Goal: Task Accomplishment & Management: Use online tool/utility

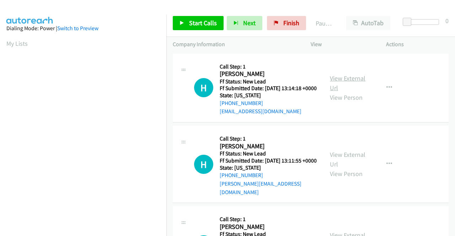
click at [354, 80] on link "View External Url" at bounding box center [348, 83] width 36 height 18
click at [337, 159] on link "View External Url" at bounding box center [348, 160] width 36 height 18
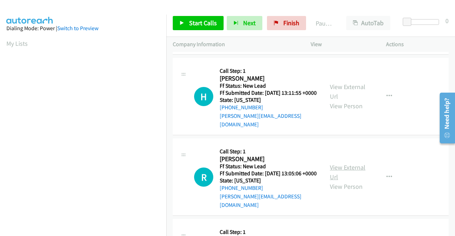
scroll to position [71, 0]
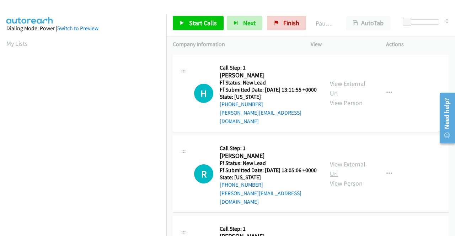
click at [343, 170] on link "View External Url" at bounding box center [348, 169] width 36 height 18
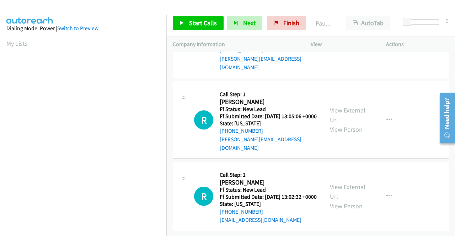
scroll to position [141, 0]
click at [345, 183] on link "View External Url" at bounding box center [348, 192] width 36 height 18
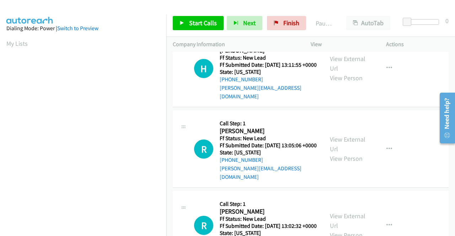
scroll to position [0, 0]
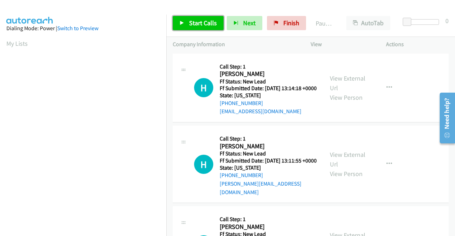
click at [198, 22] on span "Start Calls" at bounding box center [203, 23] width 28 height 8
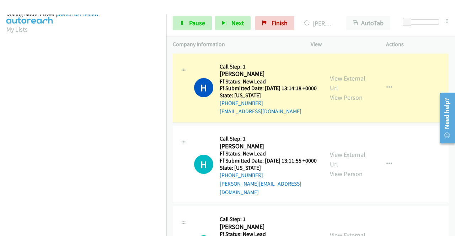
scroll to position [162, 0]
click at [191, 23] on span "Pause" at bounding box center [197, 23] width 16 height 8
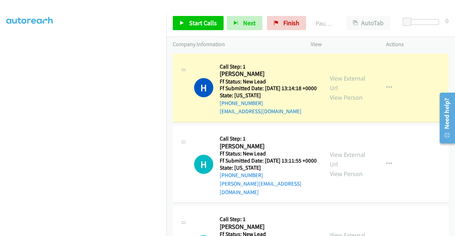
scroll to position [0, 0]
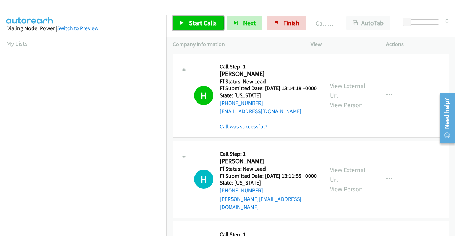
click at [213, 22] on span "Start Calls" at bounding box center [203, 23] width 28 height 8
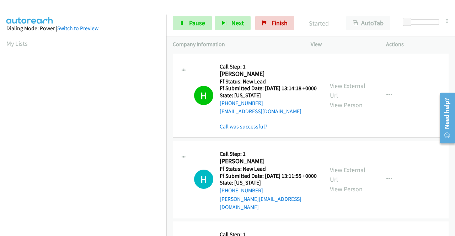
click at [261, 130] on link "Call was successful?" at bounding box center [244, 126] width 48 height 7
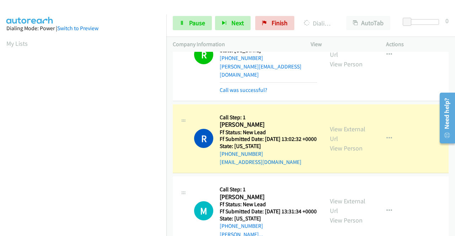
scroll to position [221, 0]
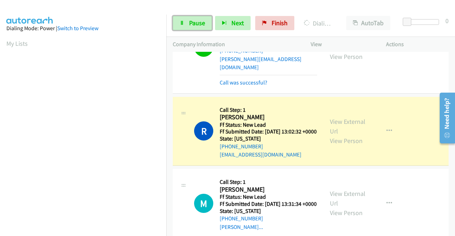
drag, startPoint x: 201, startPoint y: 21, endPoint x: 196, endPoint y: 50, distance: 29.6
click at [201, 21] on span "Pause" at bounding box center [197, 23] width 16 height 8
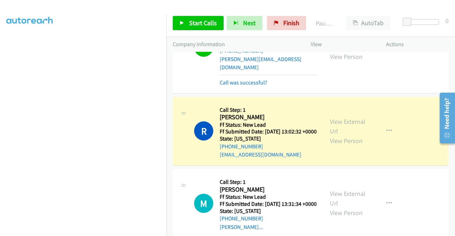
scroll to position [0, 0]
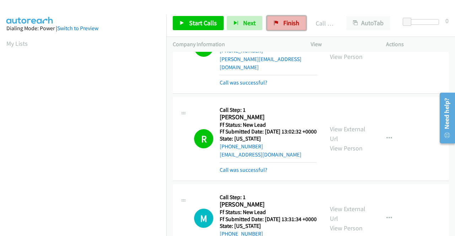
click at [276, 23] on link "Finish" at bounding box center [286, 23] width 39 height 14
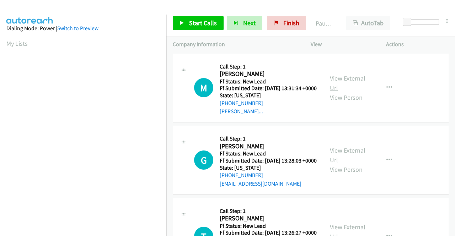
click at [348, 83] on link "View External Url" at bounding box center [348, 83] width 36 height 18
click at [338, 159] on link "View External Url" at bounding box center [348, 155] width 36 height 18
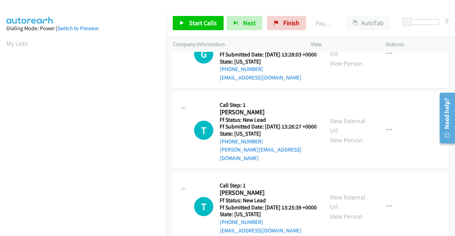
scroll to position [107, 0]
click at [331, 133] on link "View External Url" at bounding box center [348, 126] width 36 height 18
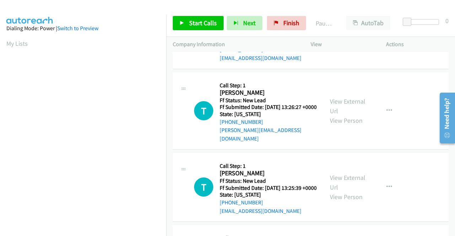
scroll to position [142, 0]
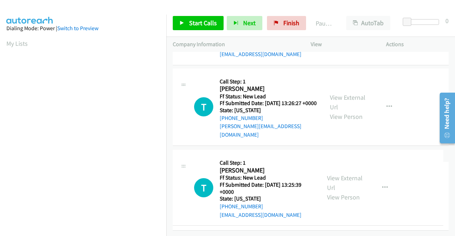
drag, startPoint x: 341, startPoint y: 174, endPoint x: 374, endPoint y: 163, distance: 35.6
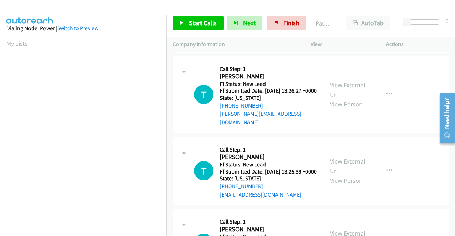
click at [354, 175] on link "View External Url" at bounding box center [348, 166] width 36 height 18
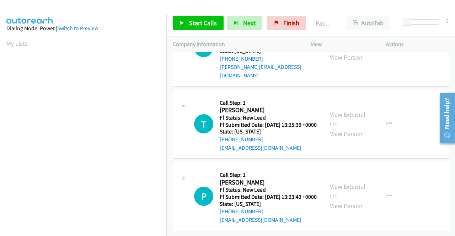
scroll to position [220, 0]
click at [349, 183] on link "View External Url" at bounding box center [348, 192] width 36 height 18
click at [389, 117] on button "button" at bounding box center [388, 124] width 19 height 14
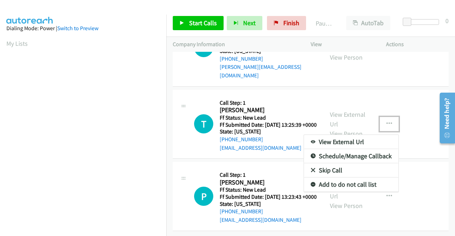
click at [348, 178] on link "Add to do not call list" at bounding box center [351, 185] width 94 height 14
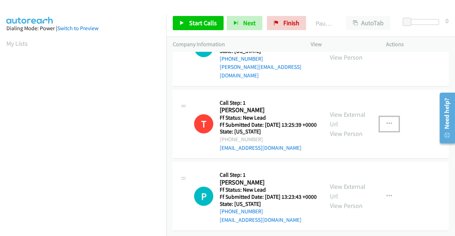
scroll to position [0, 0]
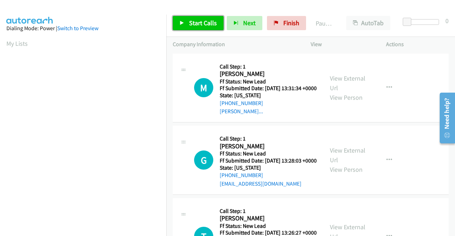
click at [207, 25] on span "Start Calls" at bounding box center [203, 23] width 28 height 8
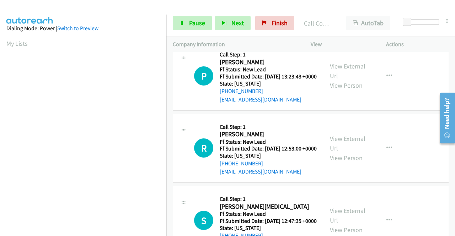
scroll to position [355, 0]
click at [193, 23] on span "Pause" at bounding box center [197, 23] width 16 height 8
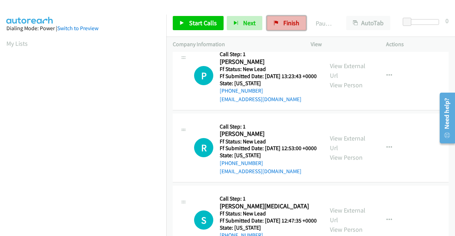
click at [274, 25] on icon at bounding box center [276, 23] width 5 height 5
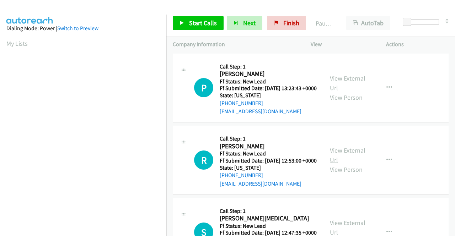
click at [353, 160] on link "View External Url" at bounding box center [348, 155] width 36 height 18
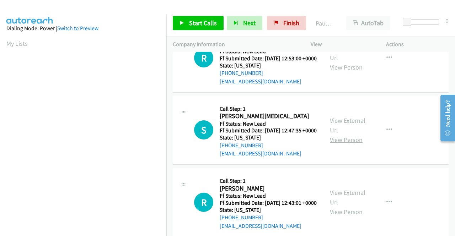
scroll to position [107, 0]
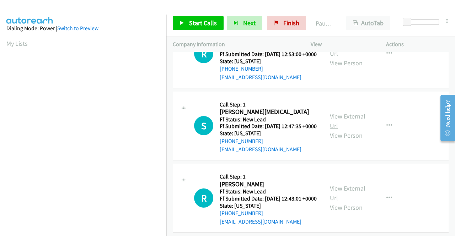
click at [346, 130] on link "View External Url" at bounding box center [348, 121] width 36 height 18
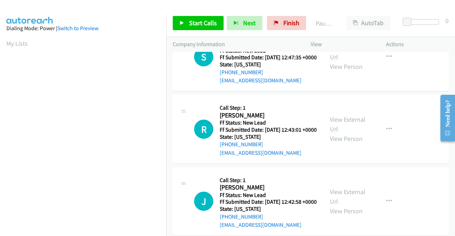
scroll to position [178, 0]
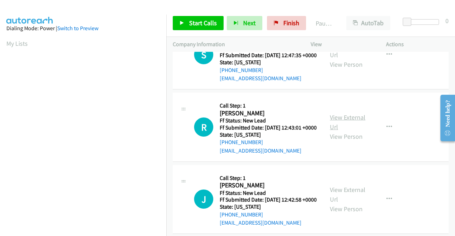
click at [347, 131] on link "View External Url" at bounding box center [348, 122] width 36 height 18
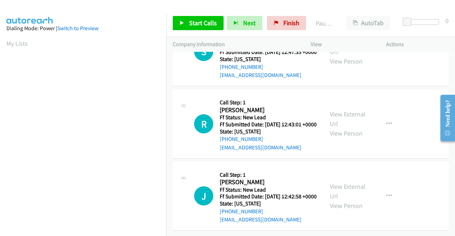
scroll to position [220, 0]
click at [339, 183] on link "View External Url" at bounding box center [348, 192] width 36 height 18
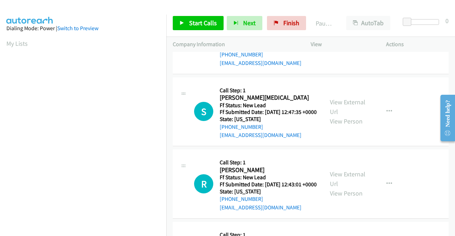
scroll to position [0, 0]
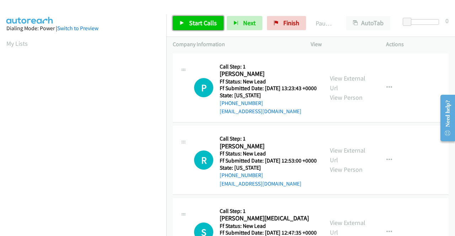
click at [201, 20] on span "Start Calls" at bounding box center [203, 23] width 28 height 8
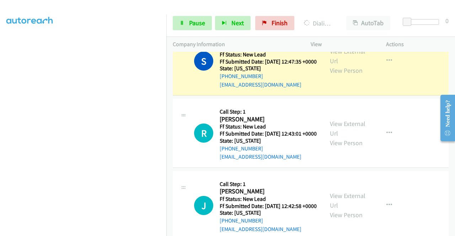
scroll to position [213, 0]
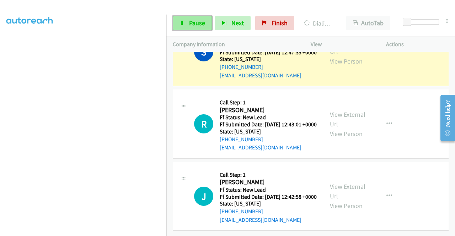
click at [194, 25] on span "Pause" at bounding box center [197, 23] width 16 height 8
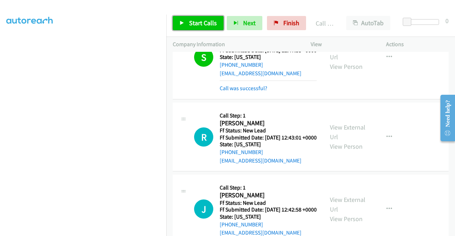
click at [206, 27] on link "Start Calls" at bounding box center [198, 23] width 51 height 14
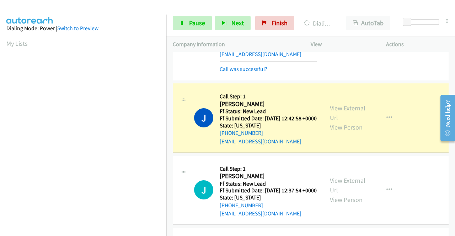
scroll to position [327, 0]
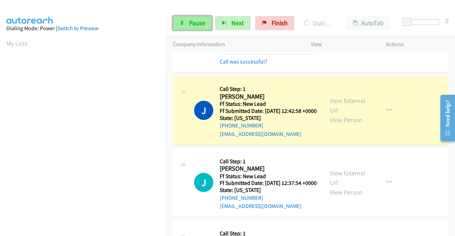
click at [189, 24] on span "Pause" at bounding box center [197, 23] width 16 height 8
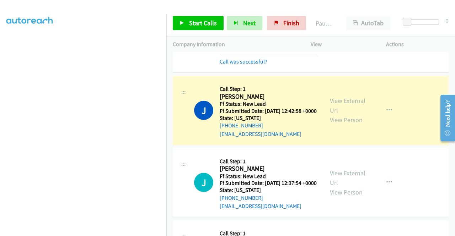
scroll to position [0, 0]
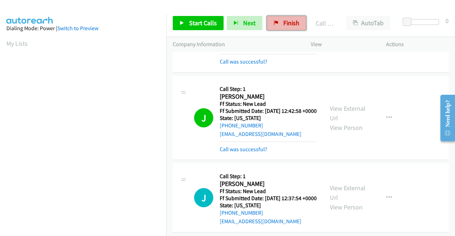
click at [275, 21] on icon at bounding box center [276, 23] width 5 height 5
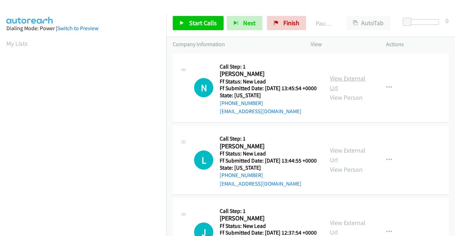
click at [334, 83] on link "View External Url" at bounding box center [348, 83] width 36 height 18
click at [351, 163] on link "View External Url" at bounding box center [348, 155] width 36 height 18
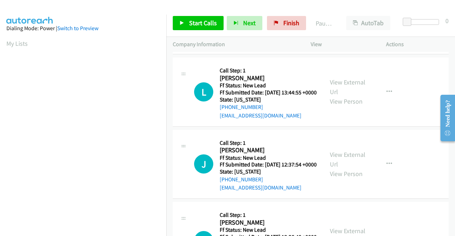
scroll to position [71, 0]
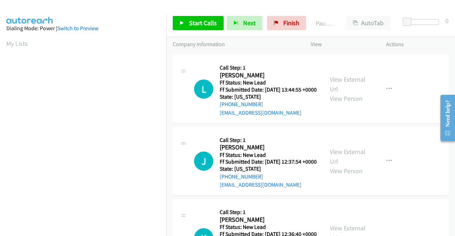
click at [342, 174] on div "View External Url View Person" at bounding box center [348, 161] width 37 height 29
click at [343, 166] on link "View External Url" at bounding box center [348, 157] width 36 height 18
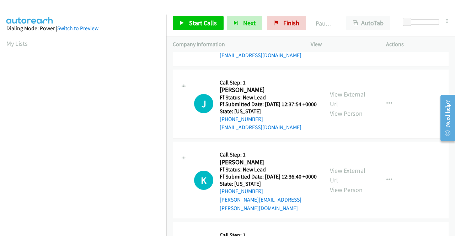
scroll to position [178, 0]
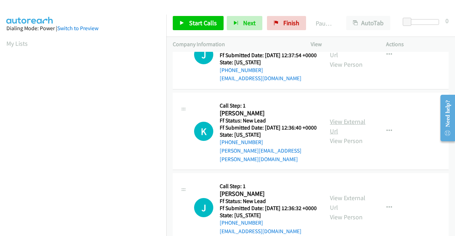
click at [331, 135] on link "View External Url" at bounding box center [348, 127] width 36 height 18
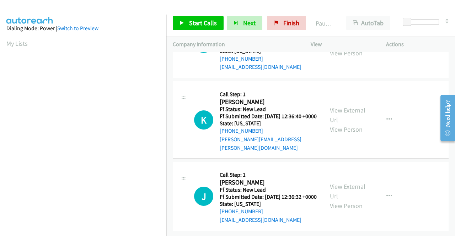
scroll to position [220, 0]
click at [338, 183] on link "View External Url" at bounding box center [348, 192] width 36 height 18
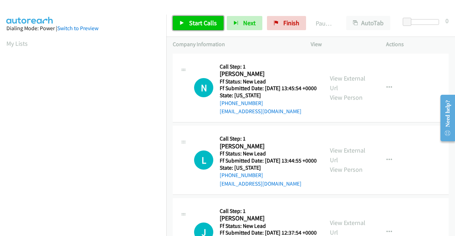
click at [200, 27] on link "Start Calls" at bounding box center [198, 23] width 51 height 14
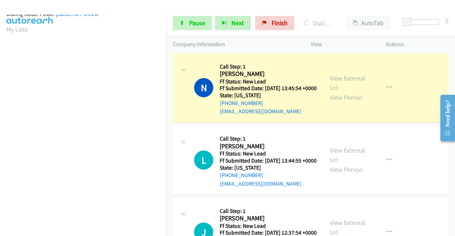
scroll to position [162, 0]
click at [187, 23] on link "Pause" at bounding box center [192, 23] width 39 height 14
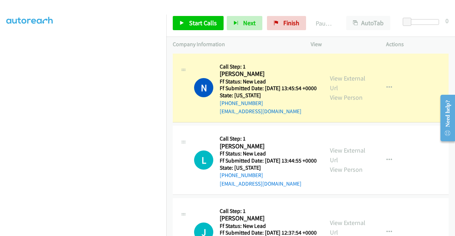
scroll to position [20, 0]
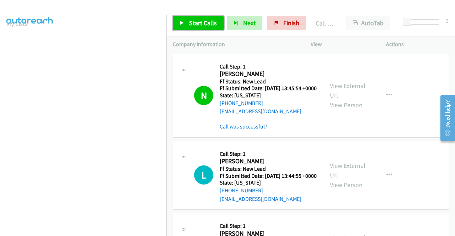
click at [205, 23] on span "Start Calls" at bounding box center [203, 23] width 28 height 8
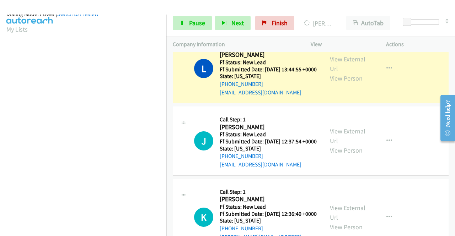
scroll to position [162, 0]
click at [195, 27] on span "Pause" at bounding box center [197, 23] width 16 height 8
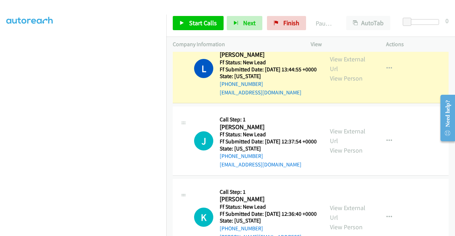
scroll to position [20, 0]
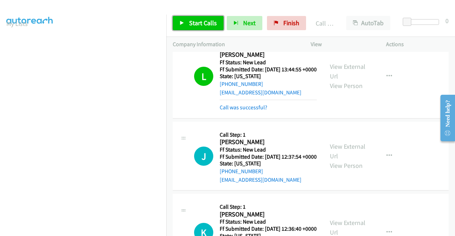
click at [212, 22] on span "Start Calls" at bounding box center [203, 23] width 28 height 8
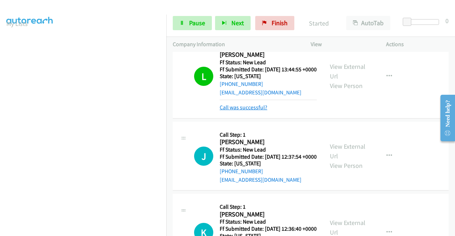
click at [232, 111] on link "Call was successful?" at bounding box center [244, 107] width 48 height 7
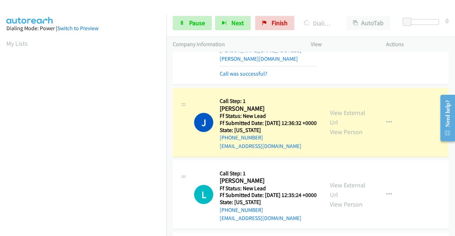
scroll to position [320, 0]
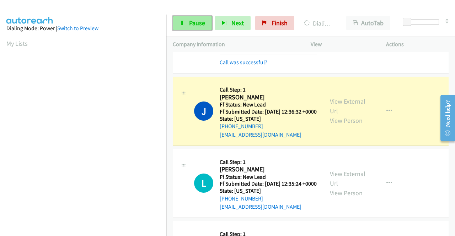
click at [190, 22] on span "Pause" at bounding box center [197, 23] width 16 height 8
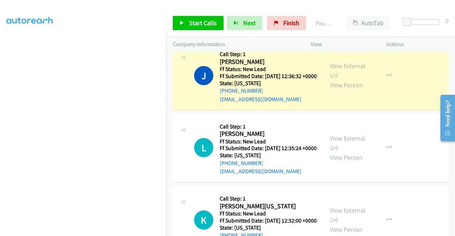
scroll to position [0, 0]
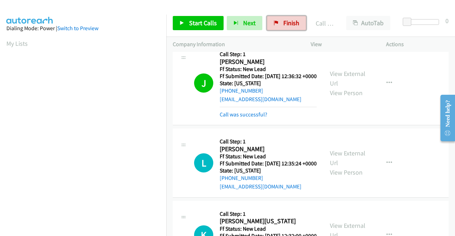
drag, startPoint x: 278, startPoint y: 23, endPoint x: 255, endPoint y: 34, distance: 25.1
click at [278, 23] on link "Finish" at bounding box center [286, 23] width 39 height 14
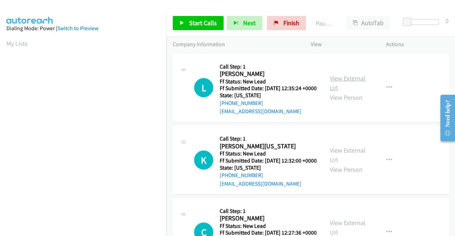
click at [357, 84] on link "View External Url" at bounding box center [348, 83] width 36 height 18
click at [358, 163] on link "View External Url" at bounding box center [348, 155] width 36 height 18
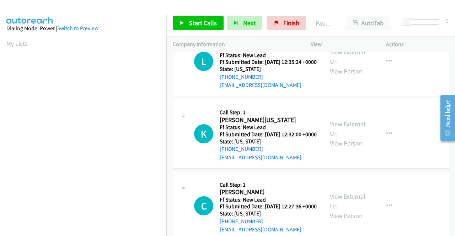
scroll to position [71, 0]
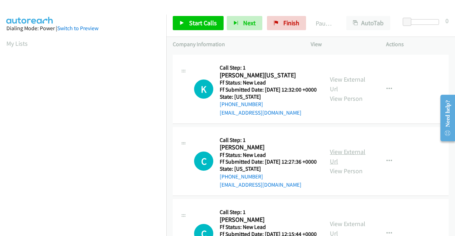
click at [345, 166] on link "View External Url" at bounding box center [348, 157] width 36 height 18
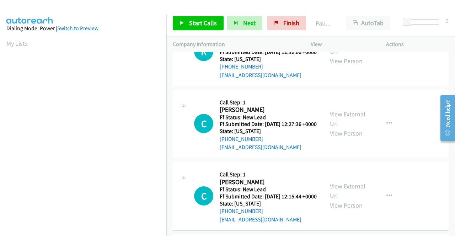
scroll to position [178, 0]
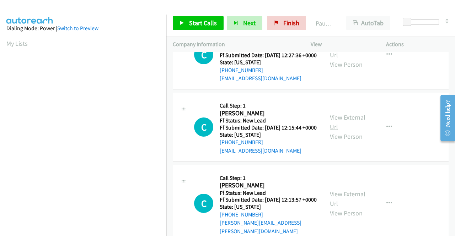
click at [339, 131] on link "View External Url" at bounding box center [348, 122] width 36 height 18
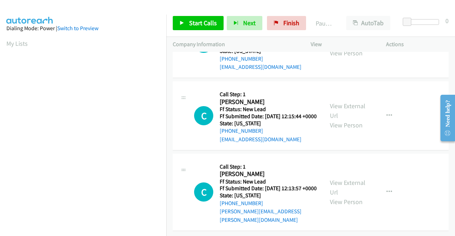
scroll to position [220, 0]
click at [344, 179] on link "View External Url" at bounding box center [348, 188] width 36 height 18
click at [196, 19] on span "Start Calls" at bounding box center [203, 23] width 28 height 8
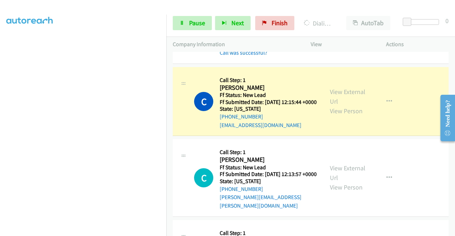
scroll to position [0, 0]
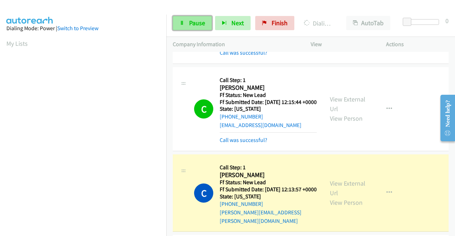
click at [197, 23] on span "Pause" at bounding box center [197, 23] width 16 height 8
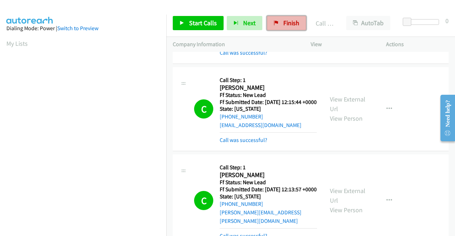
click at [286, 21] on span "Finish" at bounding box center [291, 23] width 16 height 8
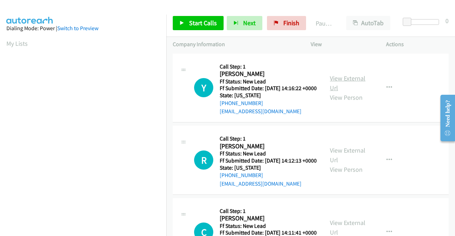
click at [350, 78] on link "View External Url" at bounding box center [348, 83] width 36 height 18
click at [347, 159] on link "View External Url" at bounding box center [348, 155] width 36 height 18
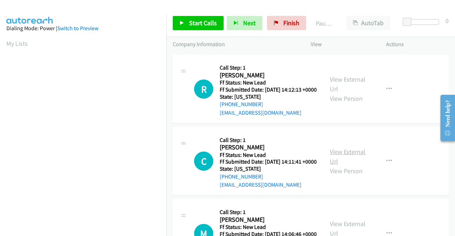
click at [357, 166] on link "View External Url" at bounding box center [348, 157] width 36 height 18
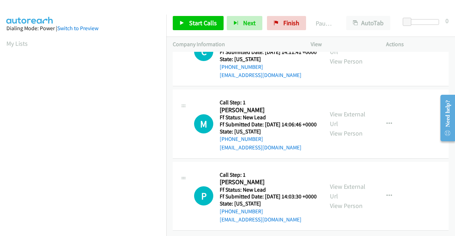
scroll to position [213, 0]
click at [342, 110] on link "View External Url" at bounding box center [348, 119] width 36 height 18
click at [337, 183] on link "View External Url" at bounding box center [348, 192] width 36 height 18
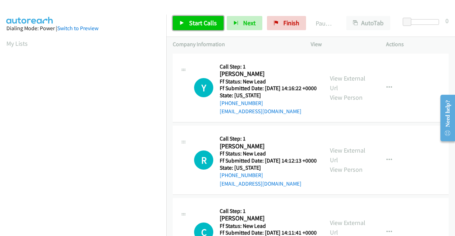
click at [191, 25] on span "Start Calls" at bounding box center [203, 23] width 28 height 8
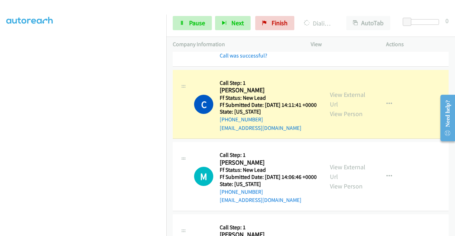
scroll to position [185, 0]
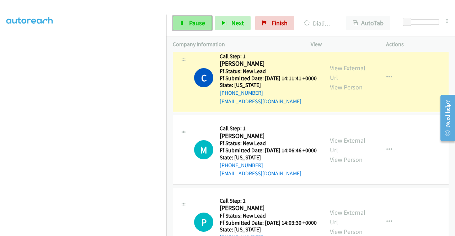
click at [196, 18] on link "Pause" at bounding box center [192, 23] width 39 height 14
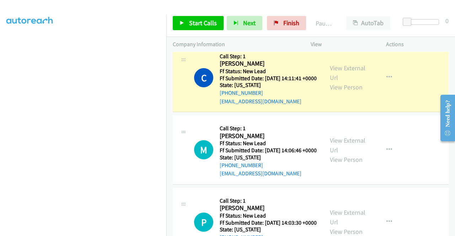
scroll to position [0, 0]
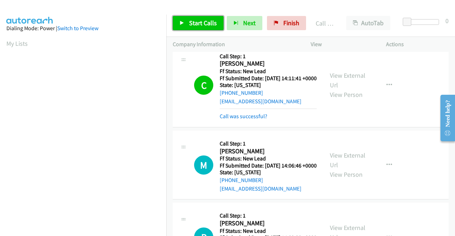
click at [203, 25] on span "Start Calls" at bounding box center [203, 23] width 28 height 8
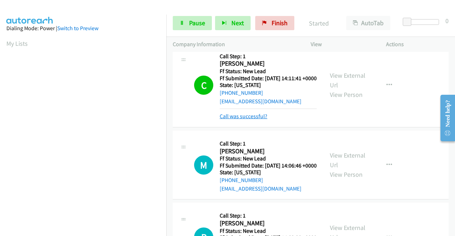
click at [249, 135] on tbody "Y Callback Scheduled Call Step: 1 Yannick Henriette America/New_York Ff Status:…" at bounding box center [310, 70] width 288 height 407
click at [261, 120] on link "Call was successful?" at bounding box center [244, 116] width 48 height 7
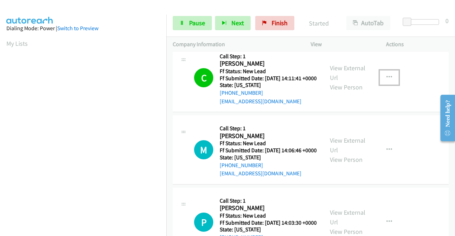
click at [391, 85] on button "button" at bounding box center [388, 77] width 19 height 14
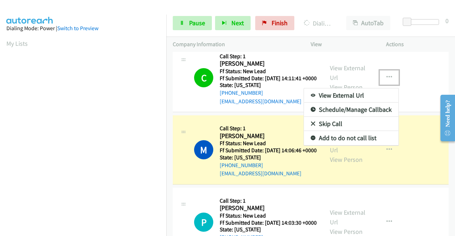
click at [353, 145] on link "Add to do not call list" at bounding box center [351, 138] width 94 height 14
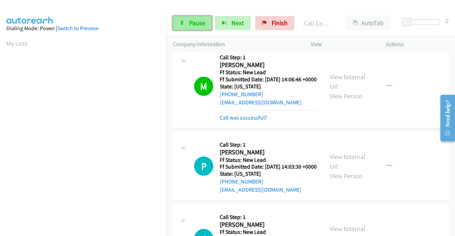
click at [198, 22] on span "Pause" at bounding box center [197, 23] width 16 height 8
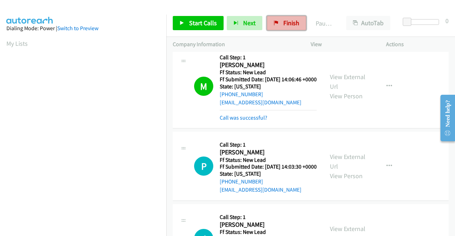
click at [287, 26] on span "Finish" at bounding box center [291, 23] width 16 height 8
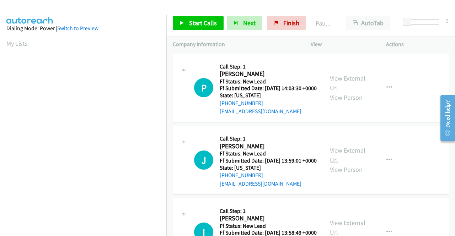
click at [335, 159] on link "View External Url" at bounding box center [348, 155] width 36 height 18
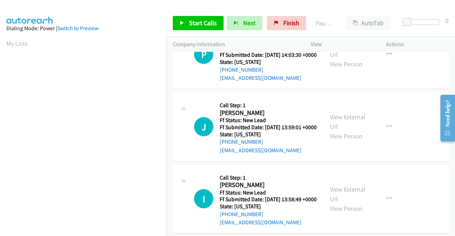
scroll to position [71, 0]
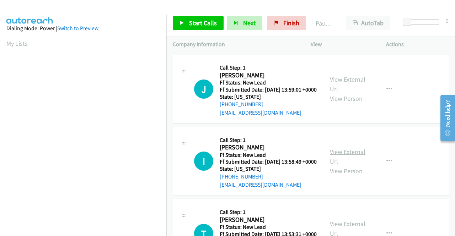
click at [353, 166] on link "View External Url" at bounding box center [348, 157] width 36 height 18
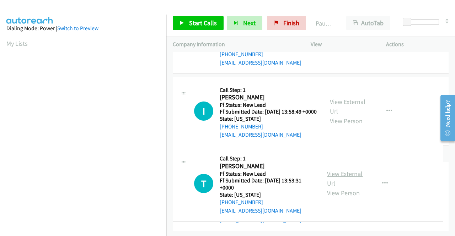
scroll to position [178, 0]
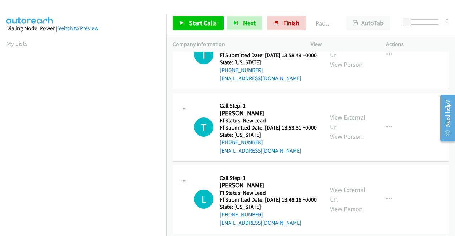
click at [341, 131] on link "View External Url" at bounding box center [348, 122] width 36 height 18
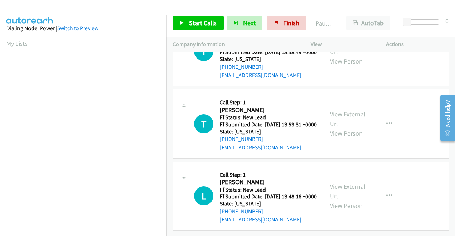
scroll to position [220, 0]
click at [340, 183] on link "View External Url" at bounding box center [348, 192] width 36 height 18
drag, startPoint x: 215, startPoint y: 11, endPoint x: 212, endPoint y: 20, distance: 8.9
click at [215, 14] on div "Start Calls Pause Next Finish Paused AutoTab AutoTab 0" at bounding box center [310, 23] width 288 height 27
click at [212, 20] on span "Start Calls" at bounding box center [203, 23] width 28 height 8
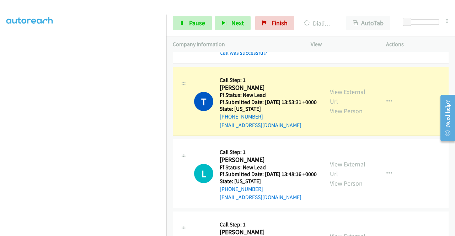
scroll to position [0, 0]
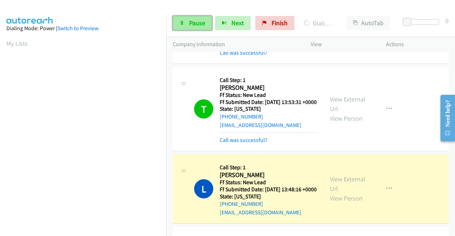
click at [205, 24] on link "Pause" at bounding box center [192, 23] width 39 height 14
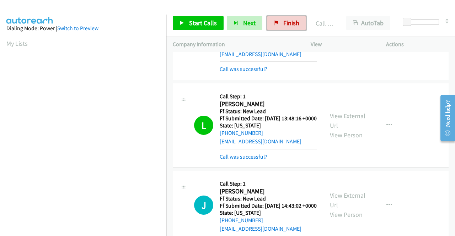
drag, startPoint x: 293, startPoint y: 22, endPoint x: 250, endPoint y: 34, distance: 44.9
click at [293, 22] on span "Finish" at bounding box center [291, 23] width 16 height 8
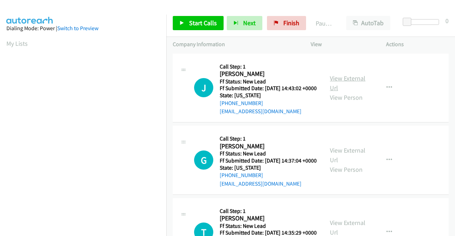
click at [359, 80] on link "View External Url" at bounding box center [348, 83] width 36 height 18
click at [343, 162] on link "View External Url" at bounding box center [348, 155] width 36 height 18
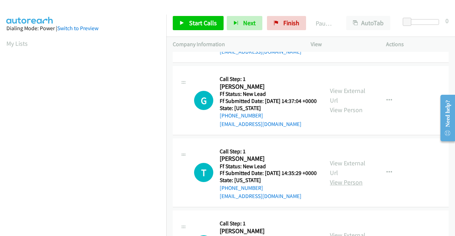
scroll to position [71, 0]
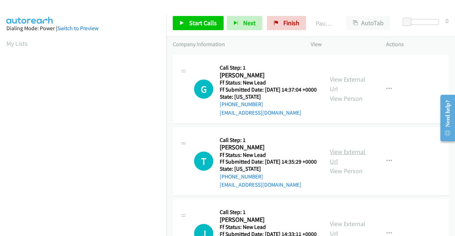
click at [345, 166] on link "View External Url" at bounding box center [348, 157] width 36 height 18
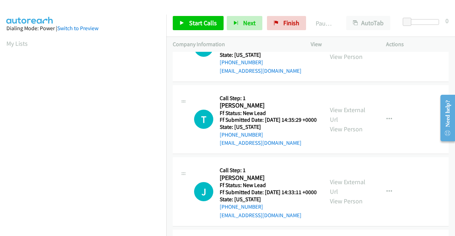
scroll to position [142, 0]
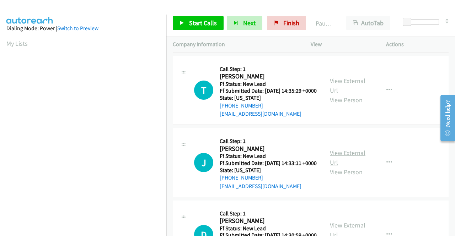
click at [354, 167] on link "View External Url" at bounding box center [348, 158] width 36 height 18
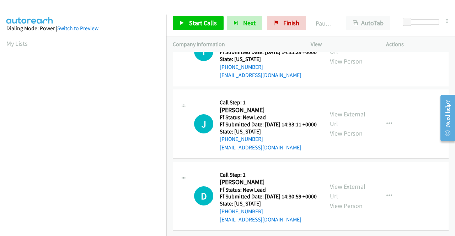
scroll to position [220, 0]
click at [343, 183] on link "View External Url" at bounding box center [348, 192] width 36 height 18
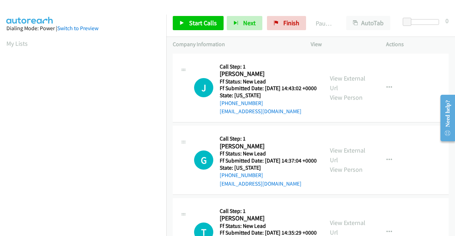
drag, startPoint x: 215, startPoint y: 30, endPoint x: 214, endPoint y: 24, distance: 6.4
click at [214, 24] on div "Start Calls Pause Next Finish Paused AutoTab AutoTab 0" at bounding box center [310, 23] width 288 height 27
click at [214, 24] on span "Start Calls" at bounding box center [203, 23] width 28 height 8
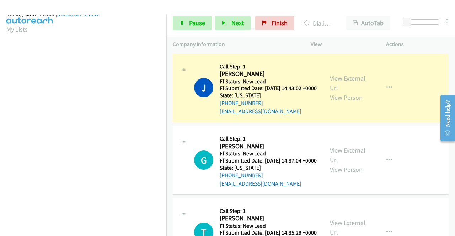
scroll to position [162, 0]
click at [200, 27] on link "Pause" at bounding box center [192, 23] width 39 height 14
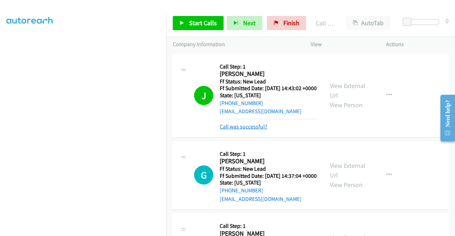
click at [240, 130] on link "Call was successful?" at bounding box center [244, 126] width 48 height 7
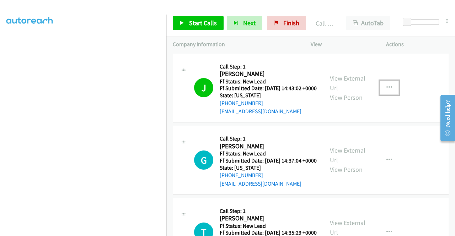
click at [387, 91] on icon "button" at bounding box center [389, 88] width 6 height 6
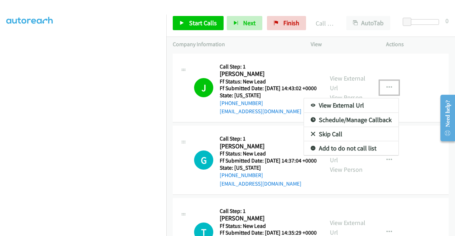
click at [373, 152] on link "Add to do not call list" at bounding box center [351, 148] width 94 height 14
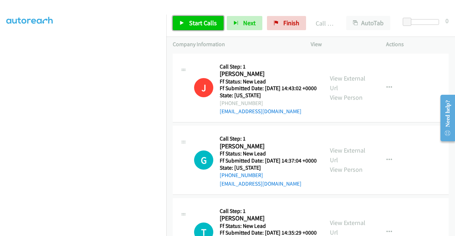
click at [204, 25] on span "Start Calls" at bounding box center [203, 23] width 28 height 8
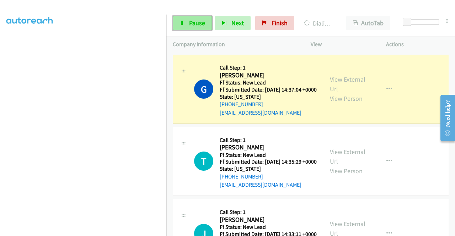
click at [197, 20] on span "Pause" at bounding box center [197, 23] width 16 height 8
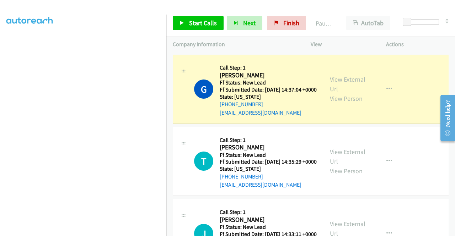
scroll to position [0, 0]
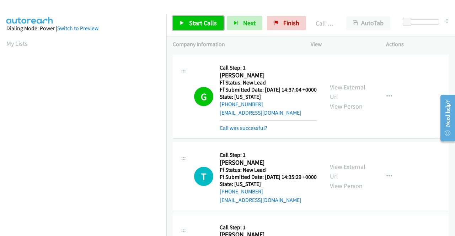
click at [200, 26] on span "Start Calls" at bounding box center [203, 23] width 28 height 8
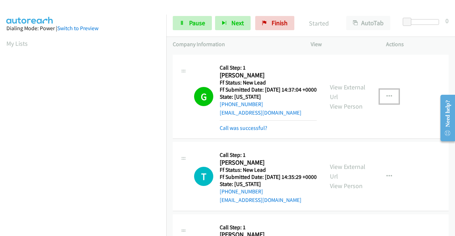
click at [389, 104] on button "button" at bounding box center [388, 97] width 19 height 14
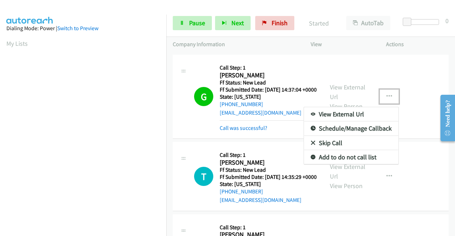
click at [354, 163] on link "Add to do not call list" at bounding box center [351, 157] width 94 height 14
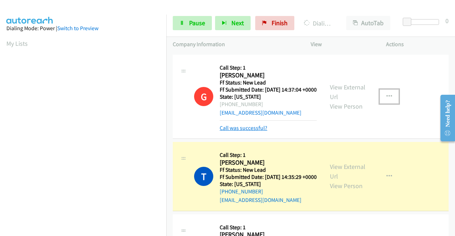
click at [245, 131] on link "Call was successful?" at bounding box center [244, 128] width 48 height 7
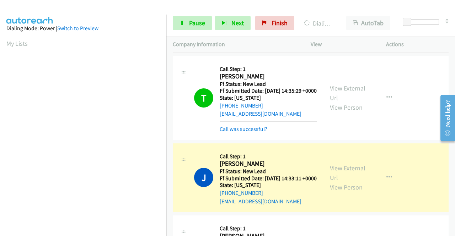
scroll to position [162, 0]
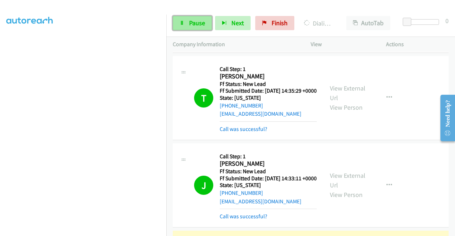
click at [201, 29] on link "Pause" at bounding box center [192, 23] width 39 height 14
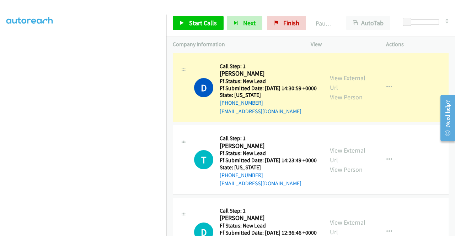
scroll to position [0, 0]
drag, startPoint x: 296, startPoint y: 21, endPoint x: 253, endPoint y: 31, distance: 44.5
click at [296, 21] on span "Finish" at bounding box center [291, 23] width 16 height 8
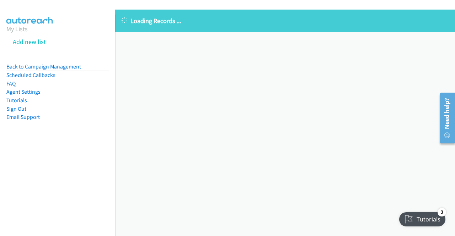
drag, startPoint x: 201, startPoint y: 25, endPoint x: 123, endPoint y: 21, distance: 78.3
click at [123, 21] on p "Loading Records ..." at bounding box center [284, 21] width 327 height 10
copy p "Loading Records ..."
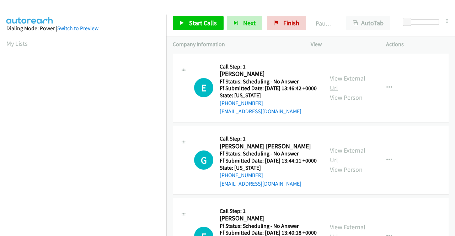
click at [355, 81] on link "View External Url" at bounding box center [348, 83] width 36 height 18
click at [340, 160] on link "View External Url" at bounding box center [348, 155] width 36 height 18
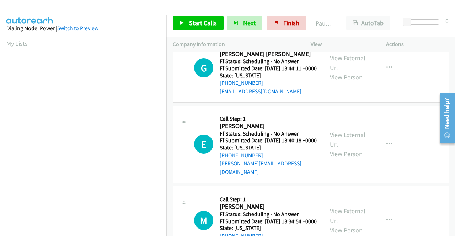
scroll to position [107, 0]
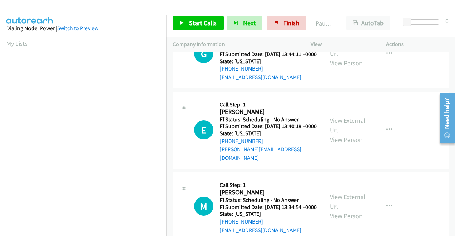
click at [352, 137] on div "View External Url View Person" at bounding box center [348, 130] width 37 height 29
click at [351, 133] on link "View External Url" at bounding box center [348, 126] width 36 height 18
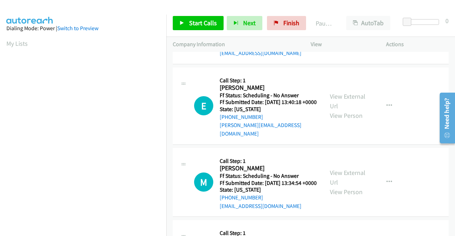
scroll to position [142, 0]
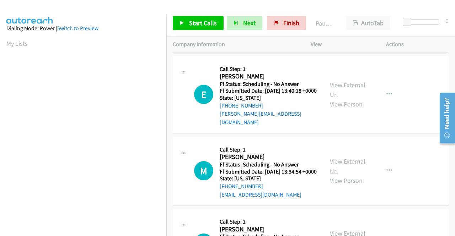
click at [347, 175] on link "View External Url" at bounding box center [348, 166] width 36 height 18
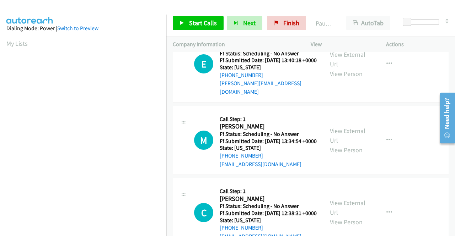
scroll to position [213, 0]
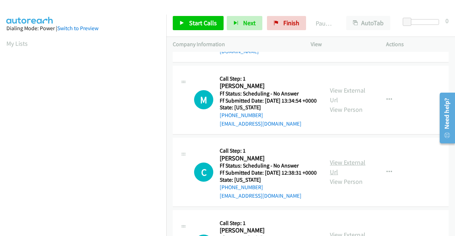
click at [347, 176] on link "View External Url" at bounding box center [348, 167] width 36 height 18
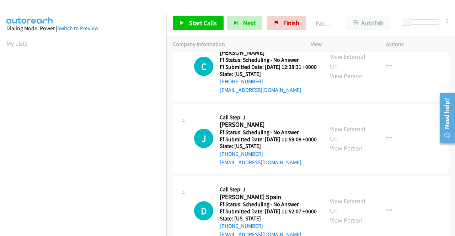
scroll to position [320, 0]
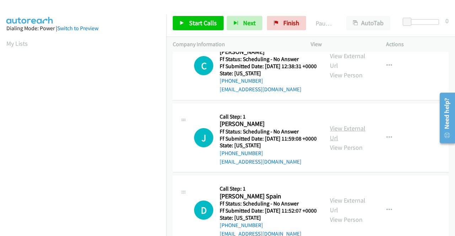
click at [344, 142] on link "View External Url" at bounding box center [348, 133] width 36 height 18
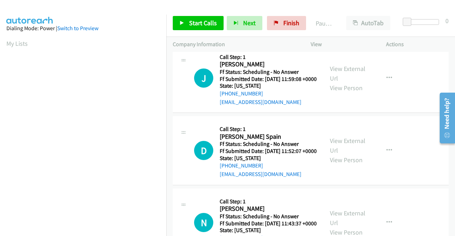
scroll to position [391, 0]
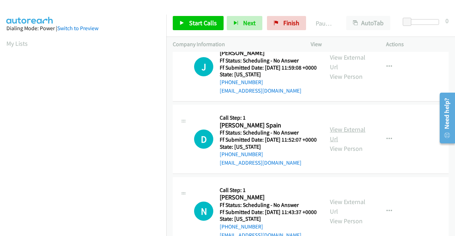
click at [337, 143] on link "View External Url" at bounding box center [348, 134] width 36 height 18
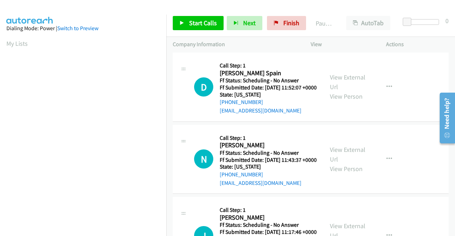
scroll to position [462, 0]
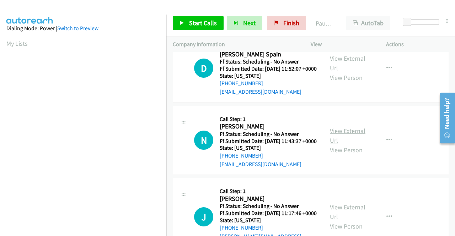
click at [337, 145] on link "View External Url" at bounding box center [348, 136] width 36 height 18
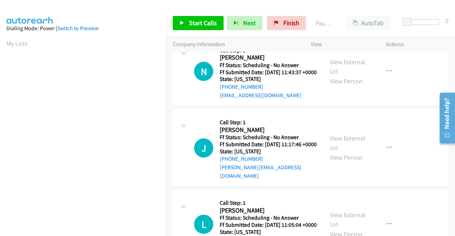
scroll to position [533, 0]
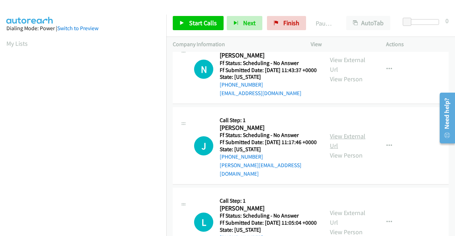
click at [340, 150] on link "View External Url" at bounding box center [348, 141] width 36 height 18
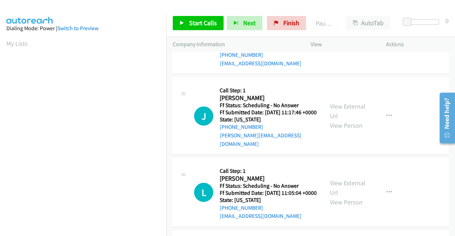
scroll to position [639, 0]
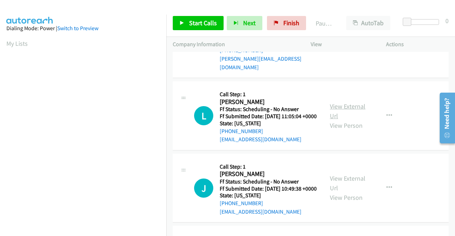
click at [342, 120] on link "View External Url" at bounding box center [348, 111] width 36 height 18
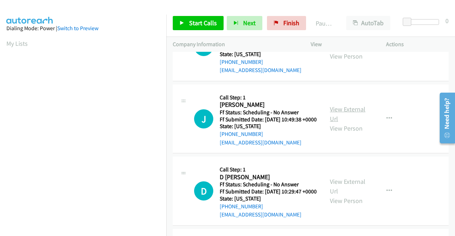
scroll to position [710, 0]
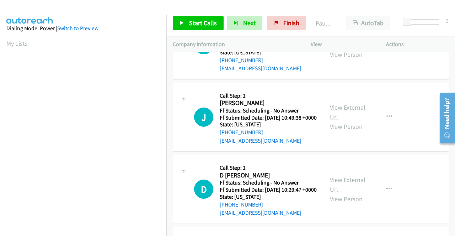
click at [351, 121] on link "View External Url" at bounding box center [348, 112] width 36 height 18
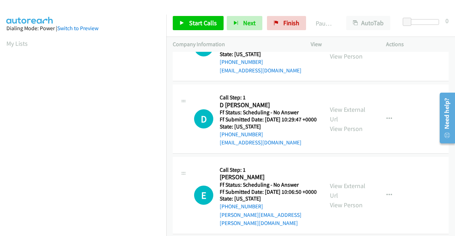
scroll to position [781, 0]
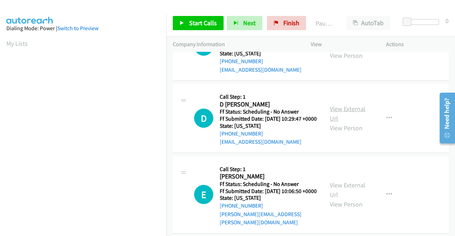
click at [350, 123] on link "View External Url" at bounding box center [348, 114] width 36 height 18
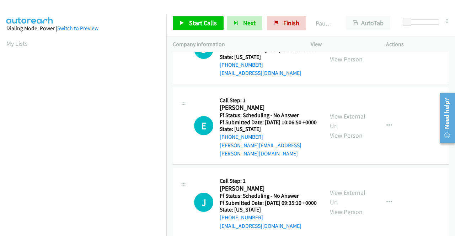
scroll to position [852, 0]
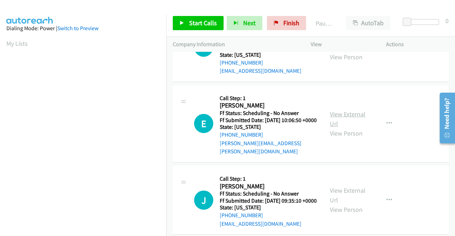
click at [343, 128] on link "View External Url" at bounding box center [348, 119] width 36 height 18
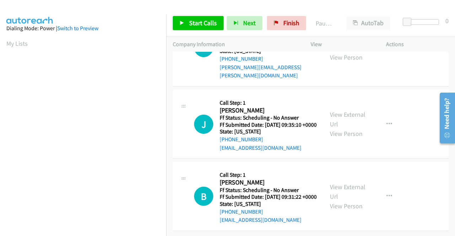
scroll to position [959, 0]
click at [339, 128] on link "View External Url" at bounding box center [348, 119] width 36 height 18
click at [336, 183] on link "View External Url" at bounding box center [348, 192] width 36 height 18
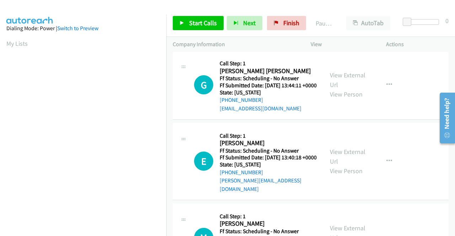
scroll to position [0, 0]
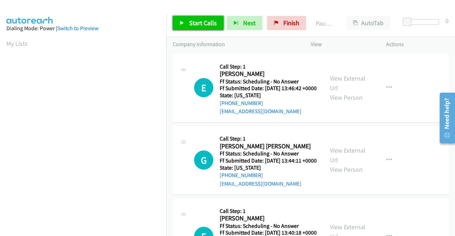
click at [191, 24] on span "Start Calls" at bounding box center [203, 23] width 28 height 8
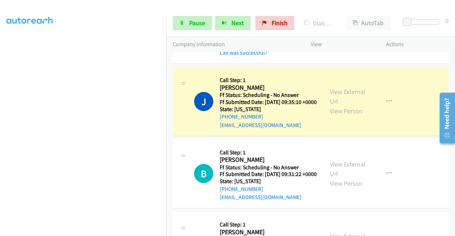
scroll to position [1195, 0]
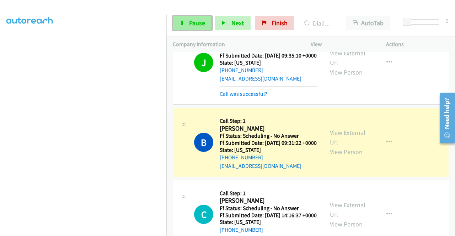
click at [184, 22] on link "Pause" at bounding box center [192, 23] width 39 height 14
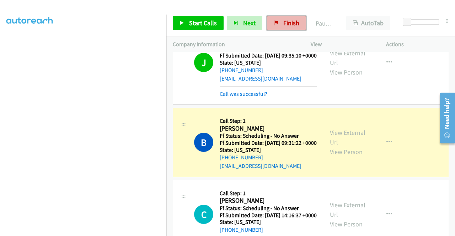
click at [295, 24] on span "Finish" at bounding box center [291, 23] width 16 height 8
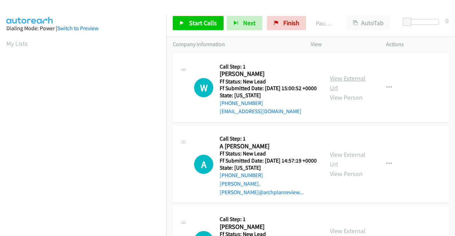
click at [353, 82] on link "View External Url" at bounding box center [348, 83] width 36 height 18
click at [344, 162] on link "View External Url" at bounding box center [348, 160] width 36 height 18
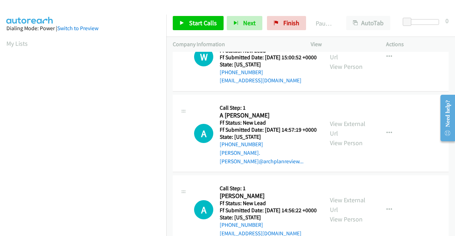
scroll to position [71, 0]
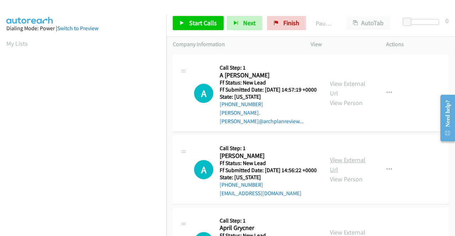
click at [348, 169] on link "View External Url" at bounding box center [348, 165] width 36 height 18
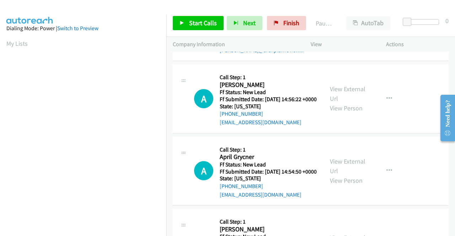
scroll to position [178, 0]
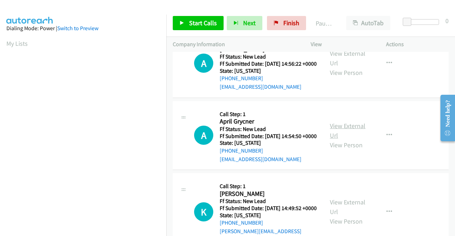
click at [347, 140] on link "View External Url" at bounding box center [348, 131] width 36 height 18
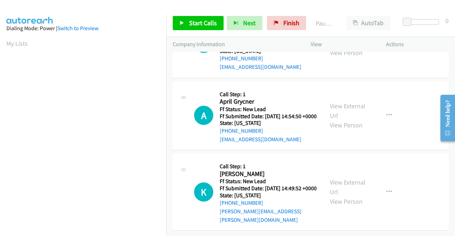
scroll to position [220, 0]
click at [345, 182] on div "View External Url View Person" at bounding box center [348, 192] width 37 height 29
click at [347, 179] on link "View External Url" at bounding box center [348, 187] width 36 height 18
click at [386, 189] on icon "button" at bounding box center [389, 192] width 6 height 6
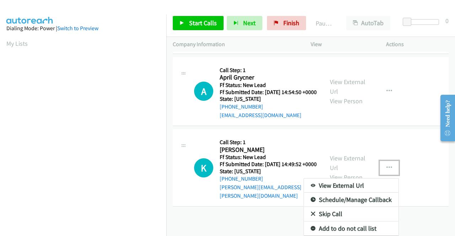
click at [339, 226] on link "Add to do not call list" at bounding box center [351, 229] width 94 height 14
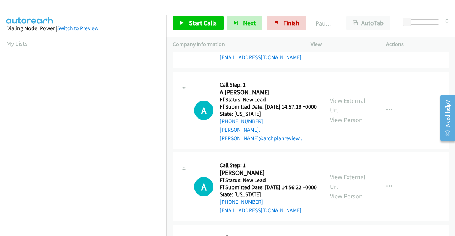
scroll to position [0, 0]
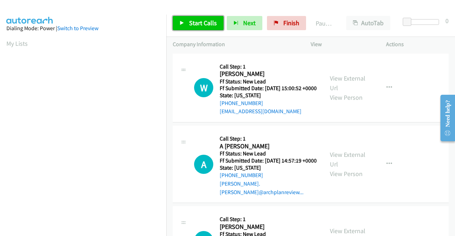
click at [205, 24] on span "Start Calls" at bounding box center [203, 23] width 28 height 8
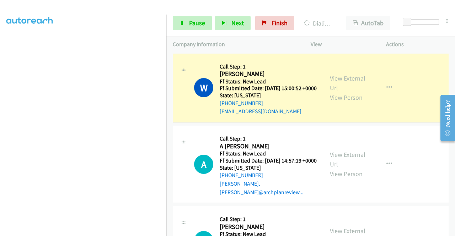
scroll to position [162, 0]
click at [196, 24] on span "Pause" at bounding box center [197, 23] width 16 height 8
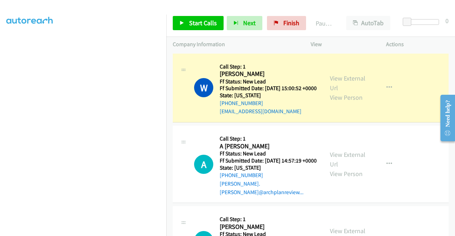
scroll to position [20, 0]
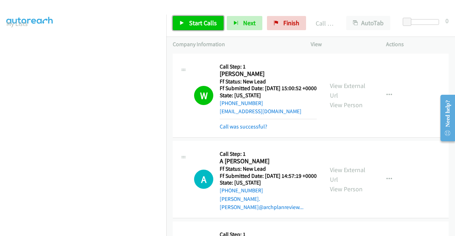
click at [210, 22] on span "Start Calls" at bounding box center [203, 23] width 28 height 8
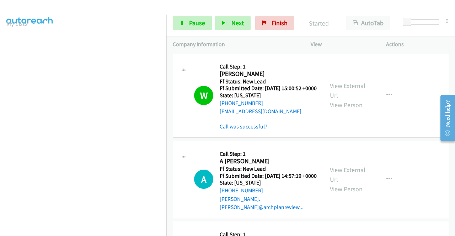
click at [251, 130] on link "Call was successful?" at bounding box center [244, 126] width 48 height 7
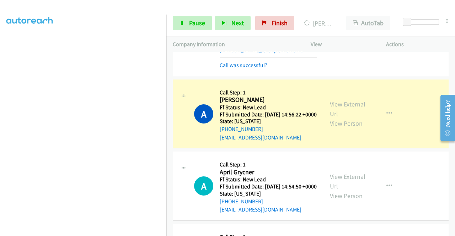
scroll to position [162, 0]
click at [193, 22] on span "Pause" at bounding box center [197, 23] width 16 height 8
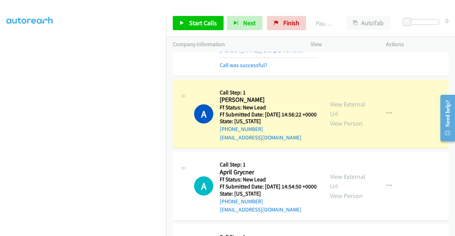
scroll to position [0, 0]
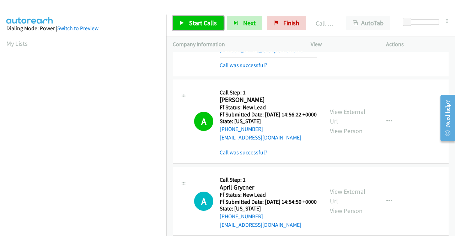
click at [205, 23] on span "Start Calls" at bounding box center [203, 23] width 28 height 8
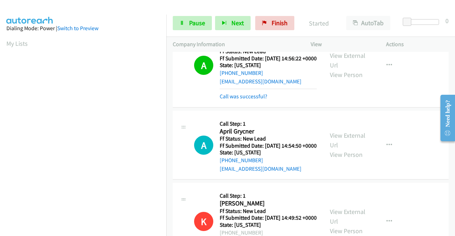
scroll to position [213, 0]
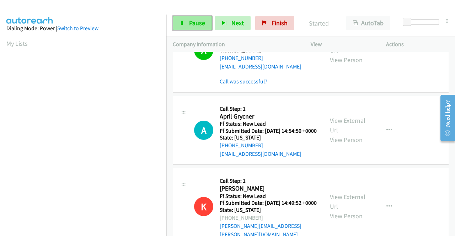
click at [203, 19] on span "Pause" at bounding box center [197, 23] width 16 height 8
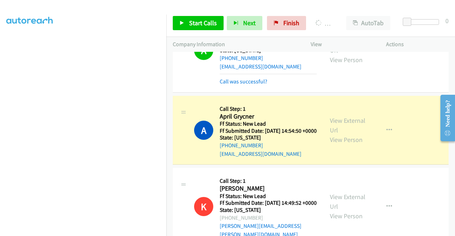
scroll to position [0, 0]
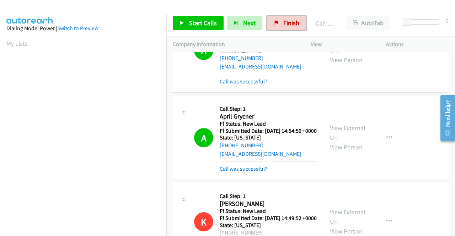
drag, startPoint x: 284, startPoint y: 22, endPoint x: 261, endPoint y: 42, distance: 30.5
click at [284, 22] on span "Finish" at bounding box center [291, 23] width 16 height 8
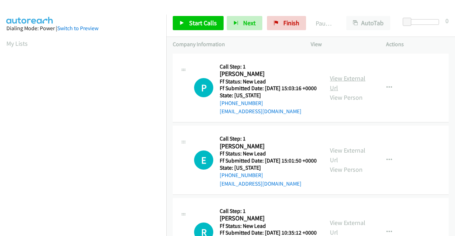
click at [359, 82] on link "View External Url" at bounding box center [348, 83] width 36 height 18
click at [338, 163] on link "View External Url" at bounding box center [348, 155] width 36 height 18
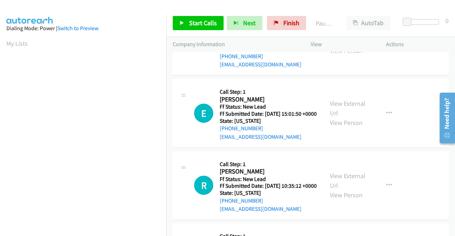
scroll to position [71, 0]
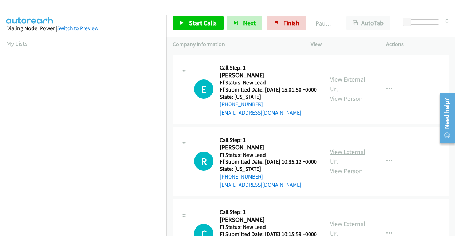
click at [356, 166] on link "View External Url" at bounding box center [348, 157] width 36 height 18
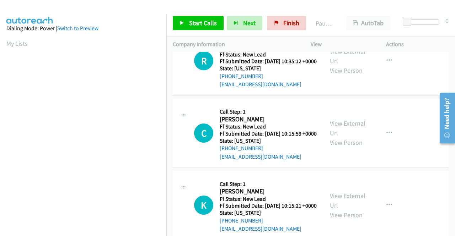
scroll to position [178, 0]
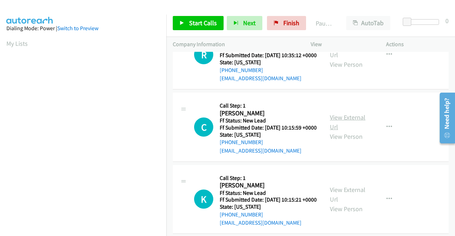
click at [352, 131] on link "View External Url" at bounding box center [348, 122] width 36 height 18
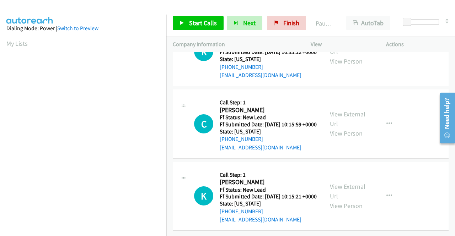
scroll to position [220, 0]
click at [332, 183] on link "View External Url" at bounding box center [348, 192] width 36 height 18
click at [386, 121] on icon "button" at bounding box center [389, 124] width 6 height 6
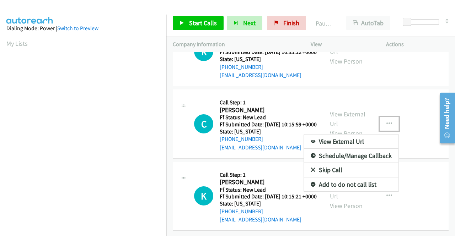
click at [350, 163] on link "Skip Call" at bounding box center [351, 170] width 94 height 14
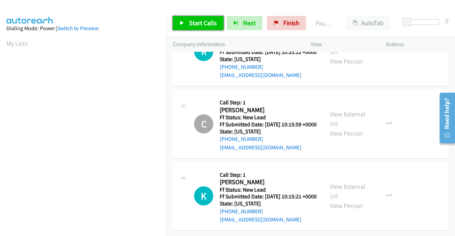
click at [206, 21] on span "Start Calls" at bounding box center [203, 23] width 28 height 8
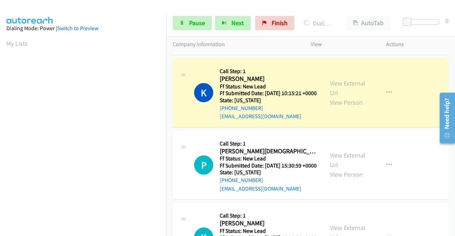
scroll to position [355, 0]
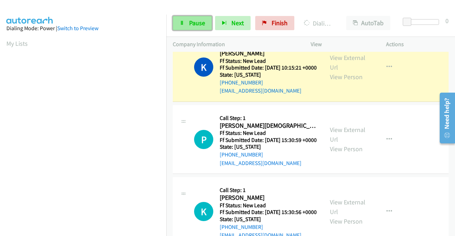
click at [205, 25] on link "Pause" at bounding box center [192, 23] width 39 height 14
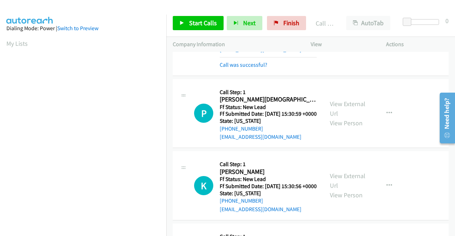
scroll to position [404, 0]
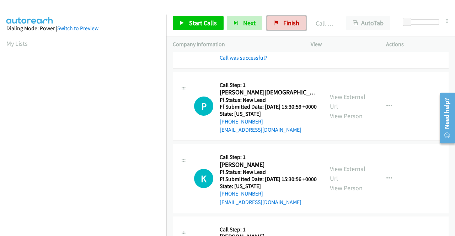
drag, startPoint x: 284, startPoint y: 25, endPoint x: 259, endPoint y: 36, distance: 27.8
click at [284, 25] on span "Finish" at bounding box center [291, 23] width 16 height 8
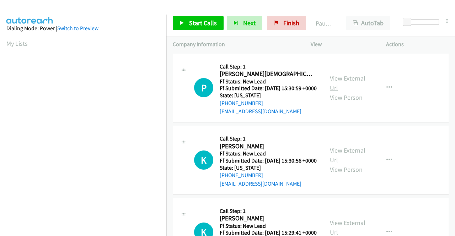
click at [342, 81] on link "View External Url" at bounding box center [348, 83] width 36 height 18
click at [339, 161] on link "View External Url" at bounding box center [348, 155] width 36 height 18
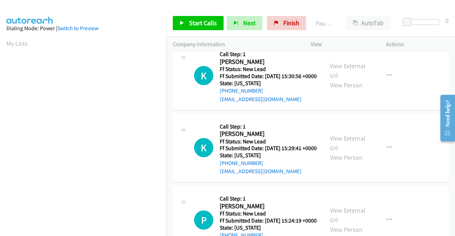
scroll to position [107, 0]
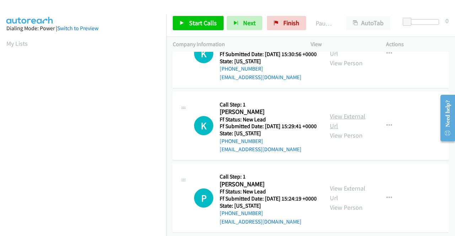
click at [350, 130] on link "View External Url" at bounding box center [348, 121] width 36 height 18
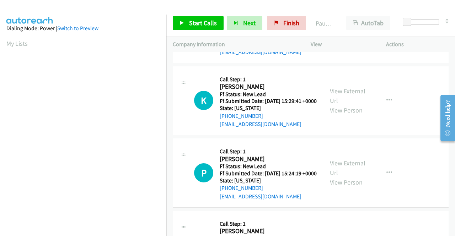
scroll to position [142, 0]
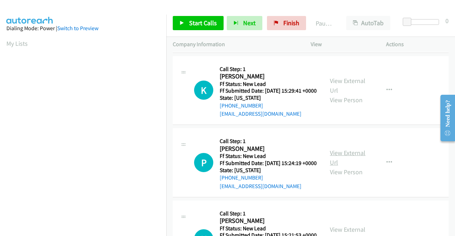
click at [341, 167] on link "View External Url" at bounding box center [348, 158] width 36 height 18
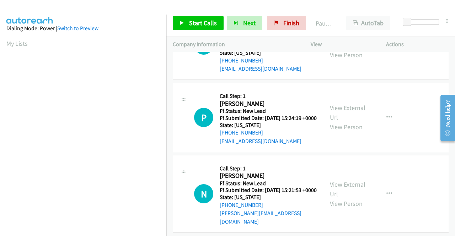
scroll to position [220, 0]
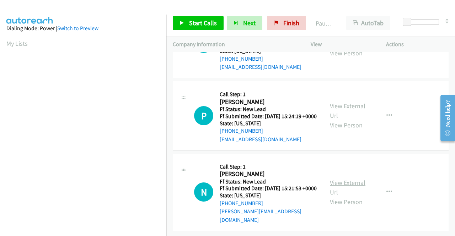
click at [352, 179] on link "View External Url" at bounding box center [348, 188] width 36 height 18
click at [293, 30] on div "Start Calls Pause Next Finish Paused AutoTab AutoTab 0" at bounding box center [310, 23] width 288 height 27
click at [292, 23] on span "Finish" at bounding box center [291, 23] width 16 height 8
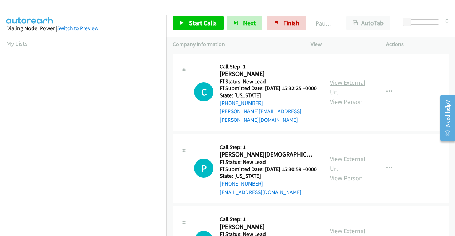
click at [354, 86] on link "View External Url" at bounding box center [348, 88] width 36 height 18
click at [346, 157] on link "View External Url" at bounding box center [348, 164] width 36 height 18
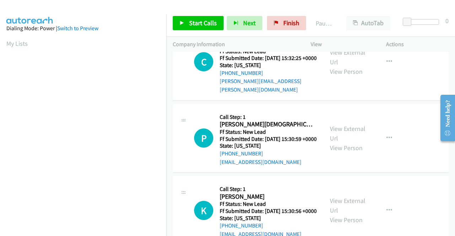
scroll to position [71, 0]
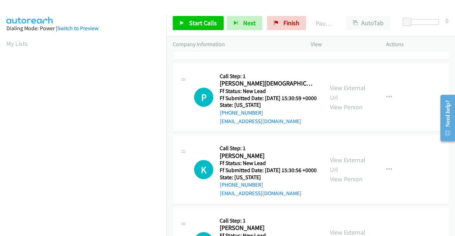
click at [353, 163] on div "View External Url View Person View External Url Email Schedule/Manage Callback …" at bounding box center [364, 170] width 82 height 56
click at [352, 168] on link "View External Url" at bounding box center [348, 165] width 36 height 18
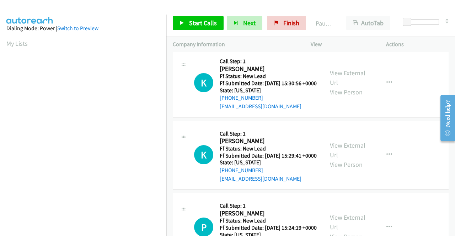
scroll to position [178, 0]
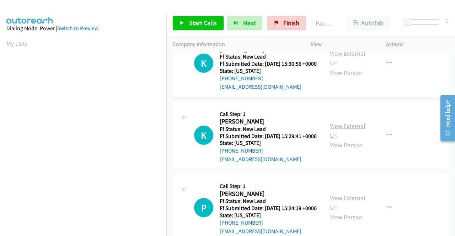
click at [330, 140] on link "View External Url" at bounding box center [348, 131] width 36 height 18
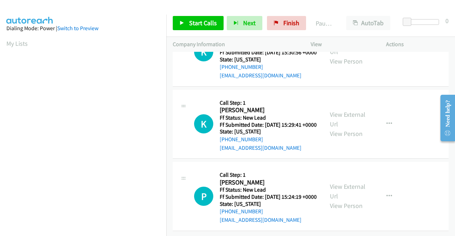
scroll to position [220, 0]
click at [349, 183] on link "View External Url" at bounding box center [348, 192] width 36 height 18
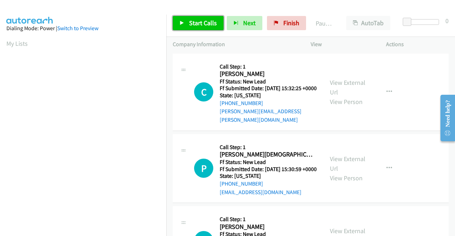
click at [206, 28] on link "Start Calls" at bounding box center [198, 23] width 51 height 14
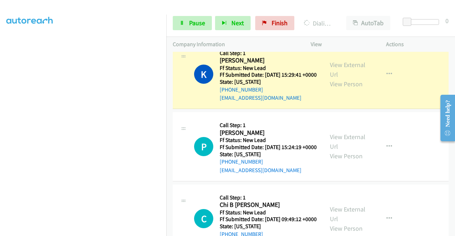
scroll to position [162, 0]
click at [202, 25] on span "Pause" at bounding box center [197, 23] width 16 height 8
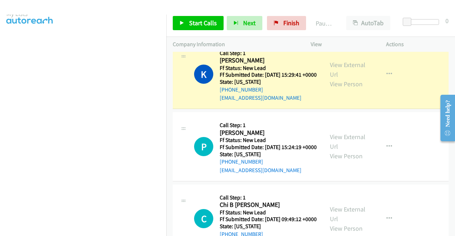
scroll to position [20, 0]
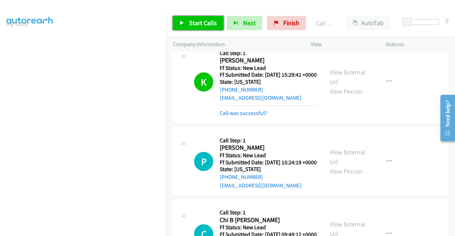
click at [200, 25] on span "Start Calls" at bounding box center [203, 23] width 28 height 8
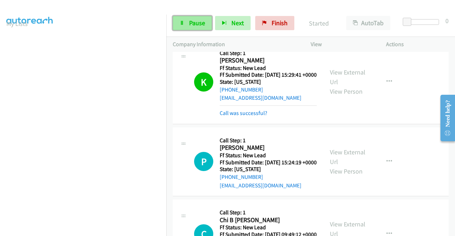
click at [205, 26] on link "Pause" at bounding box center [192, 23] width 39 height 14
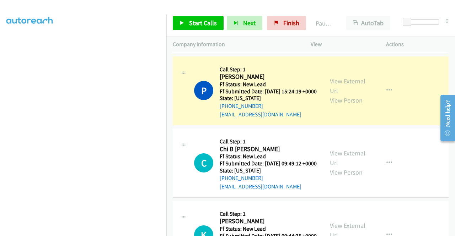
scroll to position [0, 0]
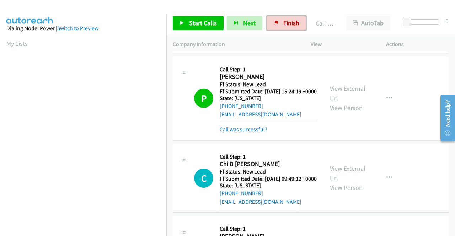
drag, startPoint x: 271, startPoint y: 23, endPoint x: 259, endPoint y: 36, distance: 18.3
click at [274, 23] on icon at bounding box center [276, 23] width 5 height 5
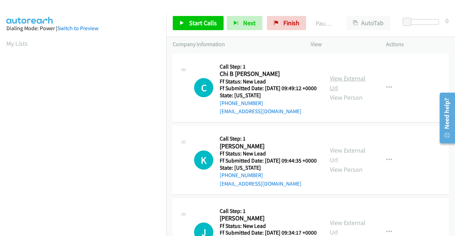
click at [336, 80] on link "View External Url" at bounding box center [348, 83] width 36 height 18
click at [342, 160] on link "View External Url" at bounding box center [348, 155] width 36 height 18
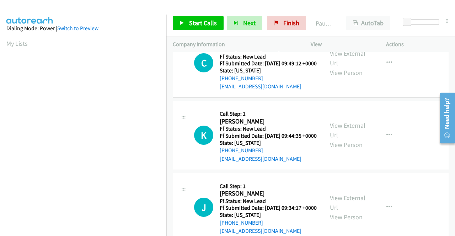
scroll to position [71, 0]
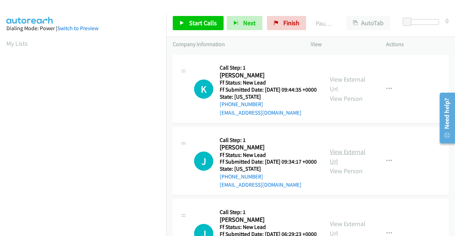
click at [344, 166] on link "View External Url" at bounding box center [348, 157] width 36 height 18
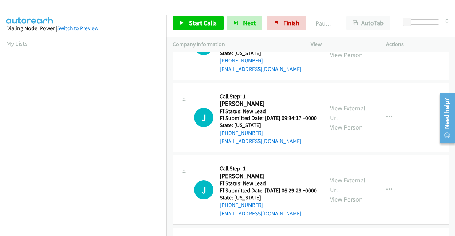
scroll to position [142, 0]
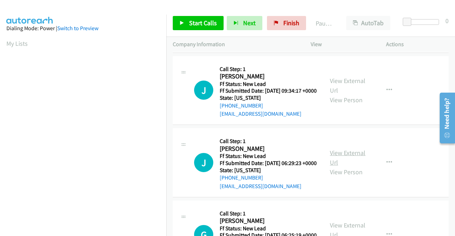
click at [340, 167] on link "View External Url" at bounding box center [348, 158] width 36 height 18
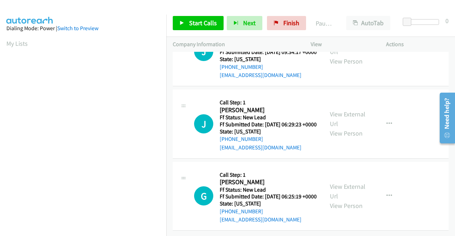
scroll to position [220, 0]
click at [335, 183] on link "View External Url" at bounding box center [348, 192] width 36 height 18
click at [209, 24] on span "Start Calls" at bounding box center [203, 23] width 28 height 8
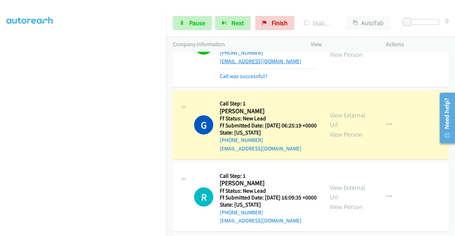
scroll to position [320, 0]
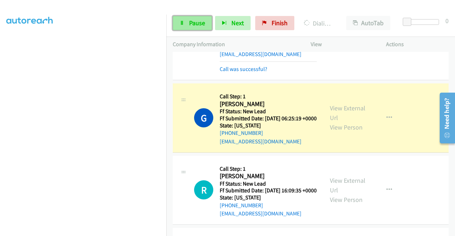
click at [197, 27] on link "Pause" at bounding box center [192, 23] width 39 height 14
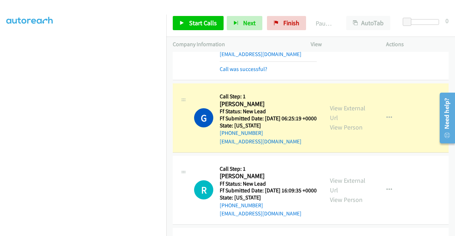
scroll to position [162, 0]
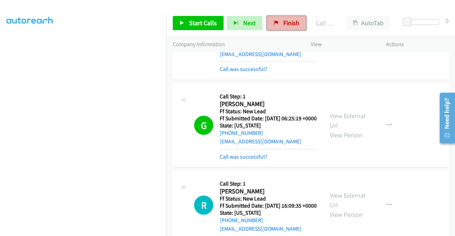
click at [285, 24] on span "Finish" at bounding box center [291, 23] width 16 height 8
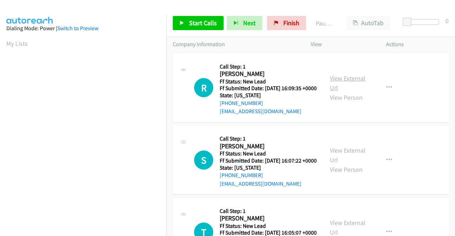
click at [344, 82] on link "View External Url" at bounding box center [348, 83] width 36 height 18
click at [341, 164] on link "View External Url" at bounding box center [348, 155] width 36 height 18
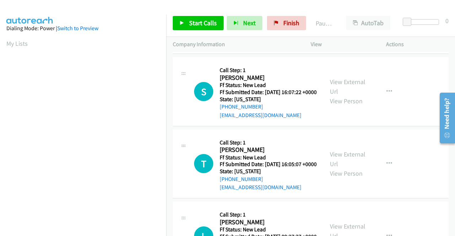
scroll to position [71, 0]
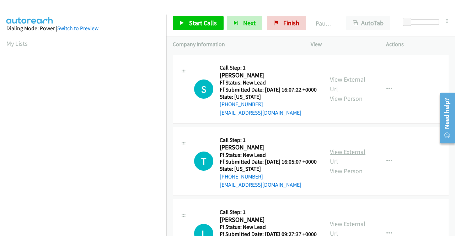
click at [339, 166] on link "View External Url" at bounding box center [348, 157] width 36 height 18
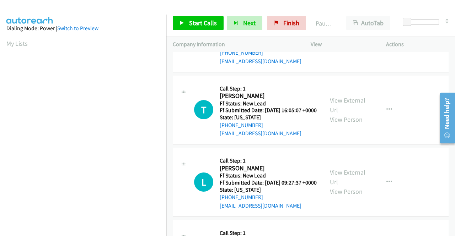
scroll to position [142, 0]
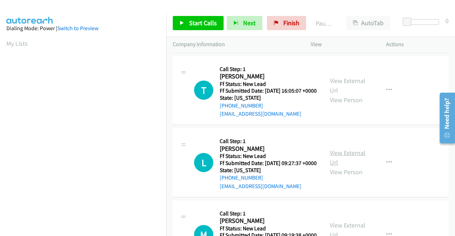
click at [355, 167] on link "View External Url" at bounding box center [348, 158] width 36 height 18
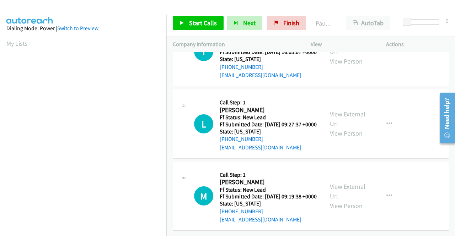
scroll to position [213, 0]
click at [341, 186] on link "View External Url" at bounding box center [348, 192] width 36 height 18
click at [205, 21] on span "Start Calls" at bounding box center [203, 23] width 28 height 8
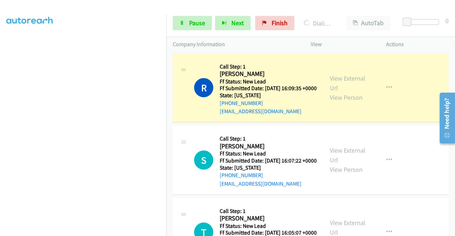
scroll to position [162, 0]
click at [198, 23] on span "Pause" at bounding box center [197, 23] width 16 height 8
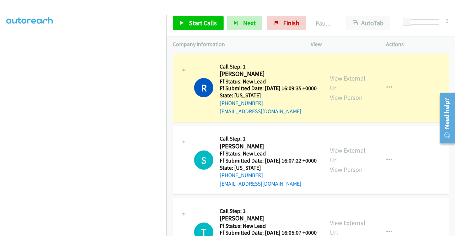
scroll to position [0, 0]
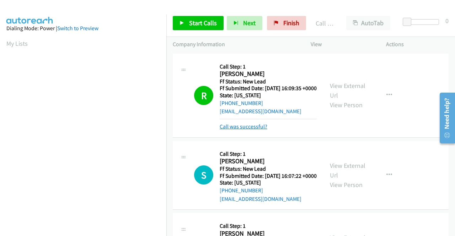
click at [244, 130] on link "Call was successful?" at bounding box center [244, 126] width 48 height 7
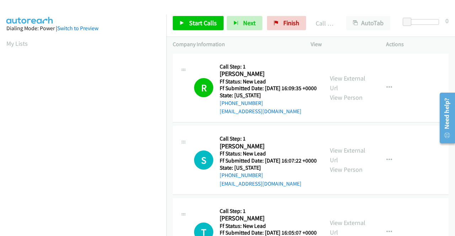
click at [396, 92] on div "View External Url View Person View External Url Email Schedule/Manage Callback …" at bounding box center [364, 88] width 82 height 56
click at [386, 91] on icon "button" at bounding box center [389, 88] width 6 height 6
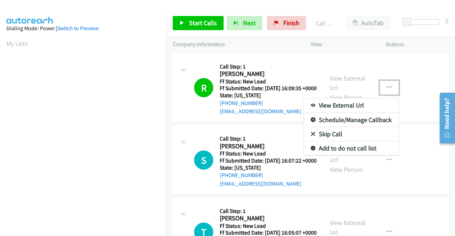
click at [344, 150] on link "Add to do not call list" at bounding box center [351, 148] width 94 height 14
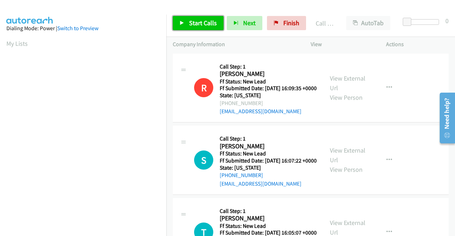
click at [202, 23] on span "Start Calls" at bounding box center [203, 23] width 28 height 8
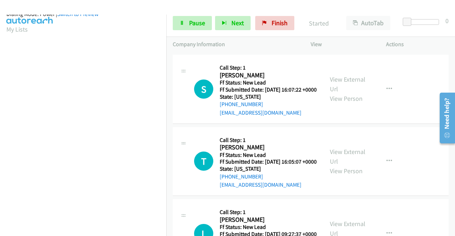
scroll to position [162, 0]
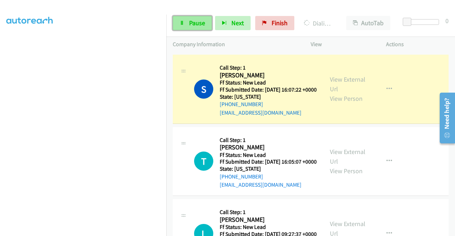
click at [186, 23] on link "Pause" at bounding box center [192, 23] width 39 height 14
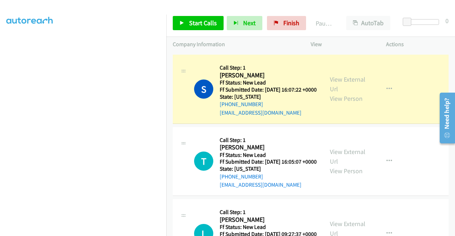
scroll to position [55, 0]
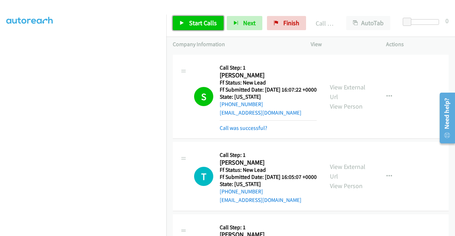
click at [206, 25] on span "Start Calls" at bounding box center [203, 23] width 28 height 8
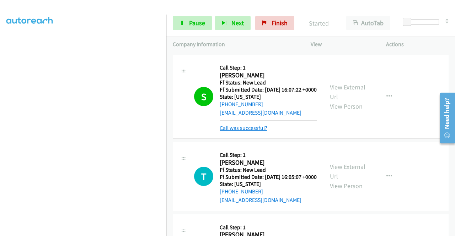
click at [251, 131] on link "Call was successful?" at bounding box center [244, 128] width 48 height 7
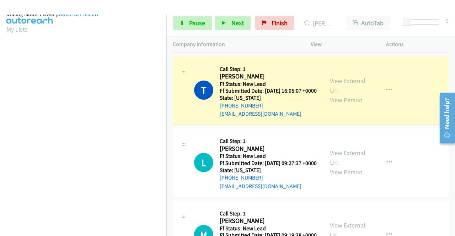
scroll to position [162, 0]
click at [200, 23] on span "Pause" at bounding box center [197, 23] width 16 height 8
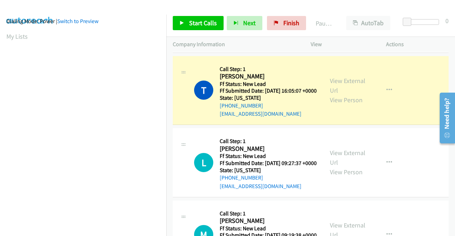
scroll to position [0, 0]
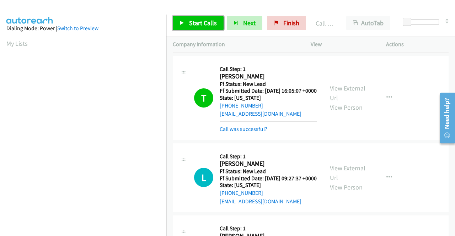
click at [215, 19] on span "Start Calls" at bounding box center [203, 23] width 28 height 8
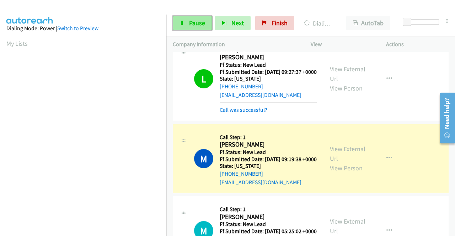
click at [190, 26] on span "Pause" at bounding box center [197, 23] width 16 height 8
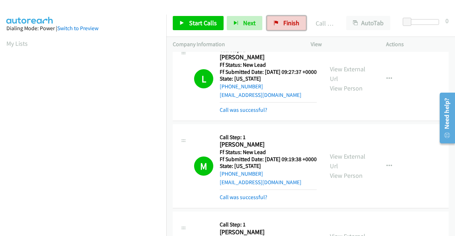
click at [283, 25] on span "Finish" at bounding box center [291, 23] width 16 height 8
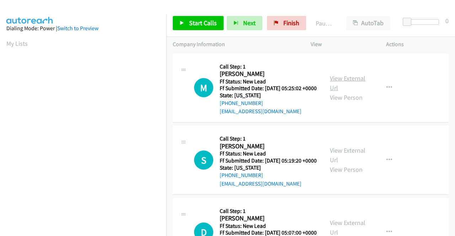
click at [339, 82] on link "View External Url" at bounding box center [348, 83] width 36 height 18
click at [335, 162] on link "View External Url" at bounding box center [348, 155] width 36 height 18
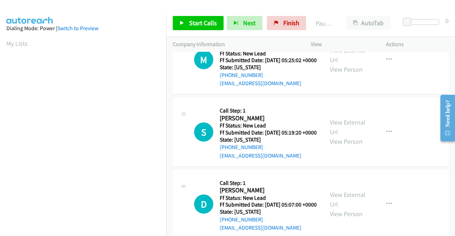
scroll to position [62, 0]
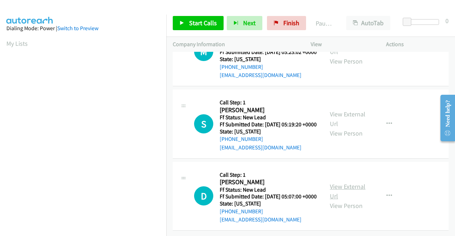
click at [351, 183] on link "View External Url" at bounding box center [348, 192] width 36 height 18
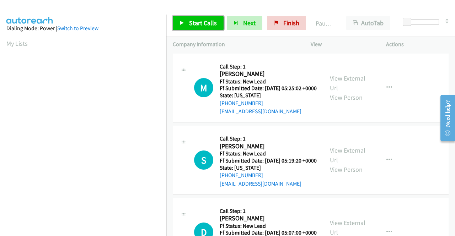
click at [201, 25] on span "Start Calls" at bounding box center [203, 23] width 28 height 8
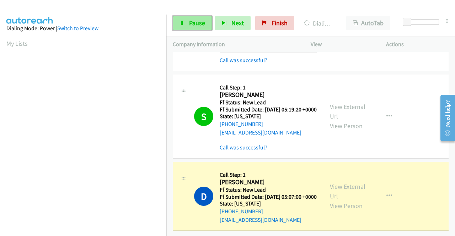
click at [197, 22] on span "Pause" at bounding box center [197, 23] width 16 height 8
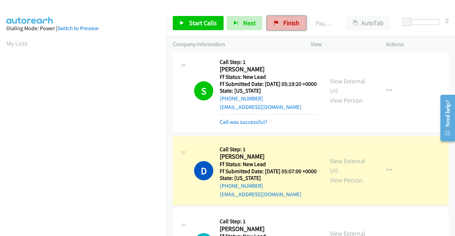
click at [292, 17] on link "Finish" at bounding box center [286, 23] width 39 height 14
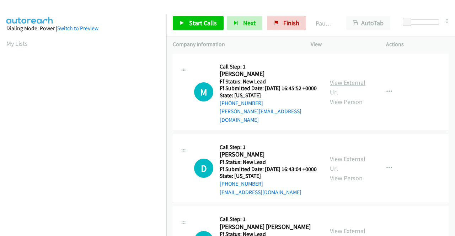
click at [348, 79] on link "View External Url" at bounding box center [348, 88] width 36 height 18
click at [339, 162] on link "View External Url" at bounding box center [348, 164] width 36 height 18
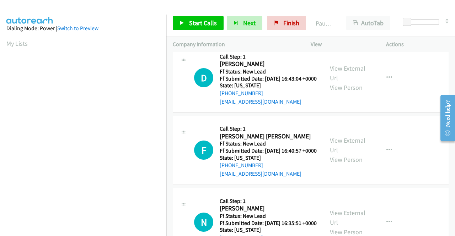
scroll to position [107, 0]
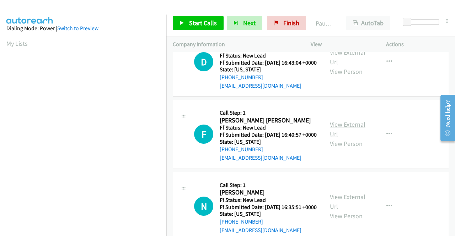
click at [351, 136] on link "View External Url" at bounding box center [348, 129] width 36 height 18
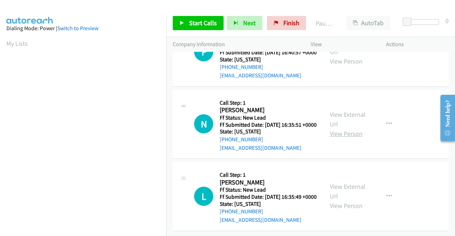
scroll to position [213, 0]
click at [345, 110] on link "View External Url" at bounding box center [348, 119] width 36 height 18
click at [354, 183] on link "View External Url" at bounding box center [348, 192] width 36 height 18
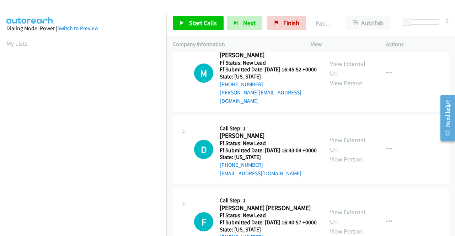
scroll to position [0, 0]
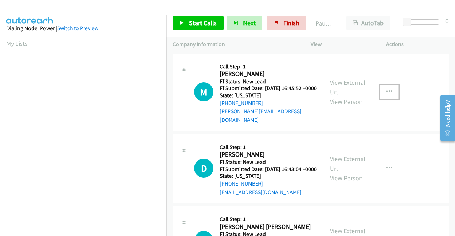
click at [388, 91] on icon "button" at bounding box center [389, 92] width 6 height 6
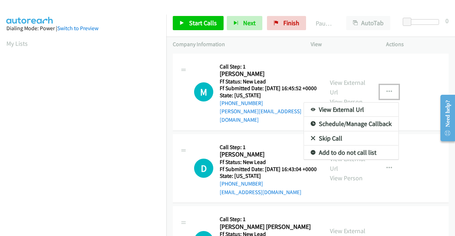
click at [358, 149] on link "Add to do not call list" at bounding box center [351, 153] width 94 height 14
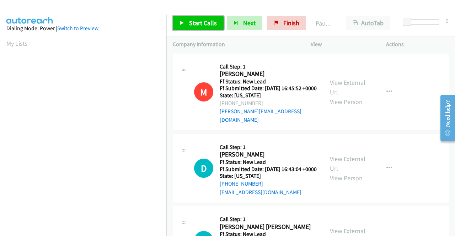
click at [212, 26] on span "Start Calls" at bounding box center [203, 23] width 28 height 8
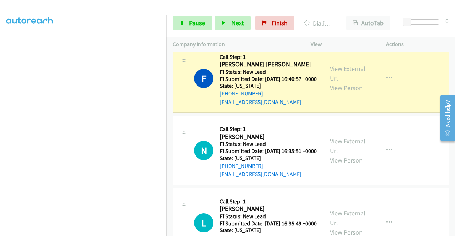
scroll to position [162, 0]
click at [201, 27] on span "Pause" at bounding box center [197, 23] width 16 height 8
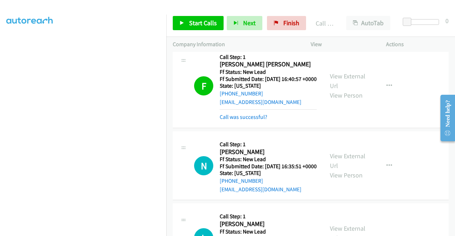
drag, startPoint x: 245, startPoint y: 128, endPoint x: 256, endPoint y: 123, distance: 12.6
click at [245, 120] on link "Call was successful?" at bounding box center [244, 117] width 48 height 7
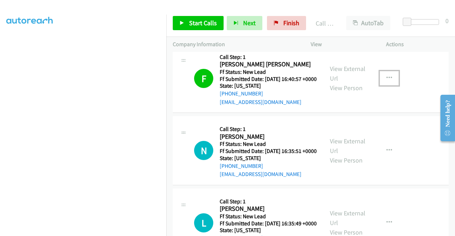
click at [389, 85] on button "button" at bounding box center [388, 78] width 19 height 14
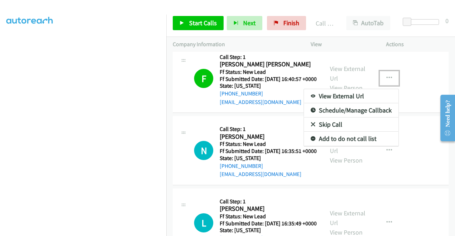
click at [347, 144] on link "Add to do not call list" at bounding box center [351, 139] width 94 height 14
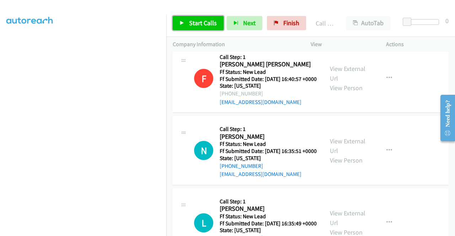
click at [196, 25] on span "Start Calls" at bounding box center [203, 23] width 28 height 8
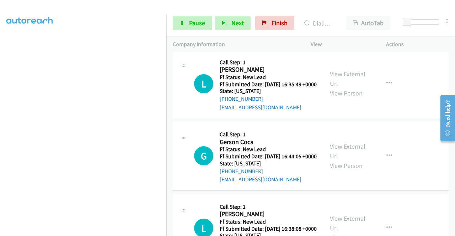
scroll to position [331, 0]
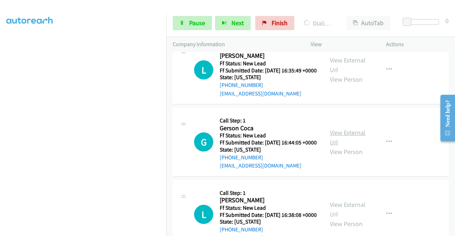
click at [332, 146] on link "View External Url" at bounding box center [348, 138] width 36 height 18
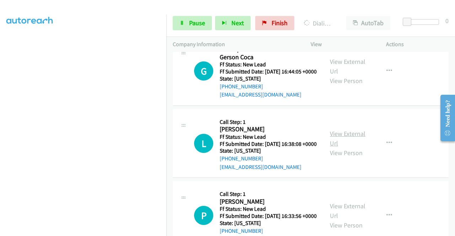
click at [341, 147] on link "View External Url" at bounding box center [348, 139] width 36 height 18
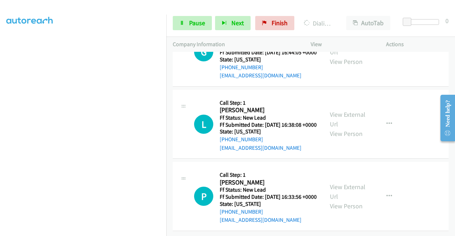
scroll to position [473, 0]
click at [341, 183] on link "View External Url" at bounding box center [348, 192] width 36 height 18
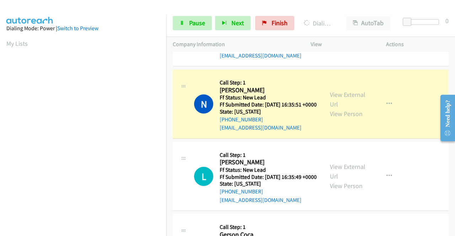
scroll to position [162, 0]
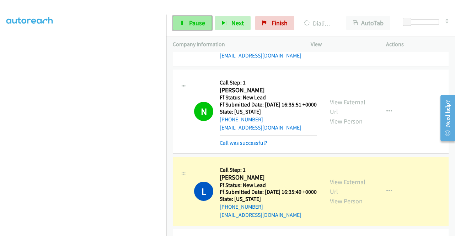
click at [185, 17] on link "Pause" at bounding box center [192, 23] width 39 height 14
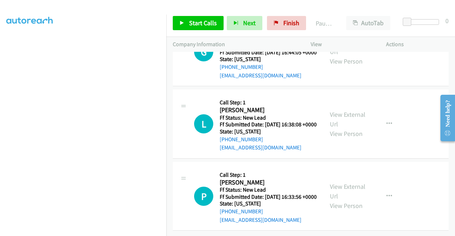
scroll to position [488, 0]
click at [200, 22] on span "Start Calls" at bounding box center [203, 23] width 28 height 8
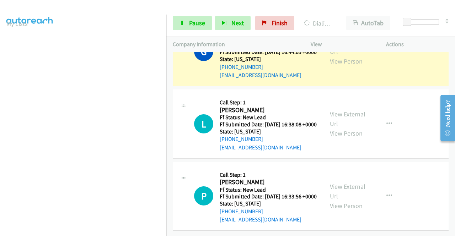
scroll to position [0, 0]
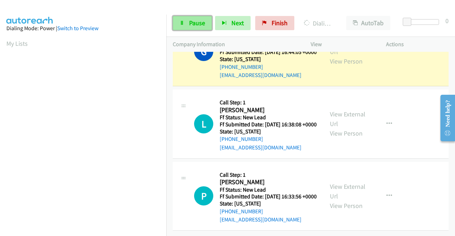
click at [197, 22] on span "Pause" at bounding box center [197, 23] width 16 height 8
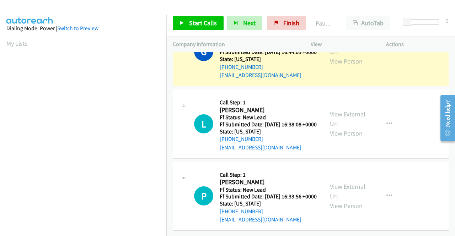
scroll to position [162, 0]
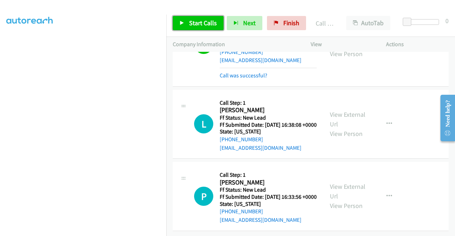
click at [208, 27] on span "Start Calls" at bounding box center [203, 23] width 28 height 8
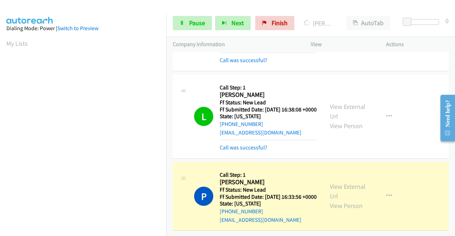
scroll to position [533, 0]
click at [186, 23] on link "Pause" at bounding box center [192, 23] width 39 height 14
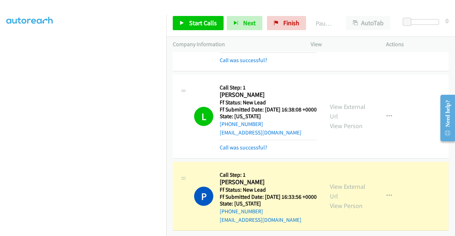
scroll to position [0, 0]
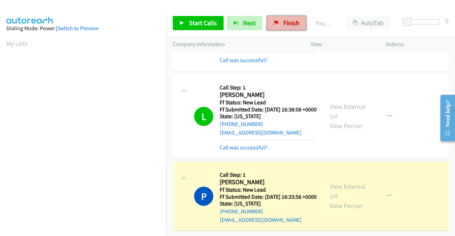
click at [294, 26] on span "Finish" at bounding box center [291, 23] width 16 height 8
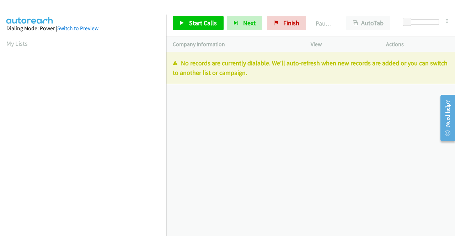
drag, startPoint x: 270, startPoint y: 74, endPoint x: 164, endPoint y: 61, distance: 106.7
click at [164, 34] on main "Start Calls Pause Next Finish Paused AutoTab AutoTab 0 Company Information Info…" at bounding box center [227, 17] width 455 height 34
click at [261, 70] on p "No records are currently dialable. We'll auto-refresh when new records are adde…" at bounding box center [311, 67] width 276 height 19
drag, startPoint x: 274, startPoint y: 77, endPoint x: 183, endPoint y: 62, distance: 92.1
click at [183, 62] on p "No records are currently dialable. We'll auto-refresh when new records are adde…" at bounding box center [311, 67] width 276 height 19
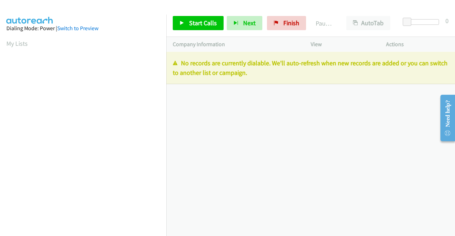
copy p "No records are currently dialable. We'll auto-refresh when new records are adde…"
click at [288, 16] on link "Finish" at bounding box center [286, 23] width 39 height 14
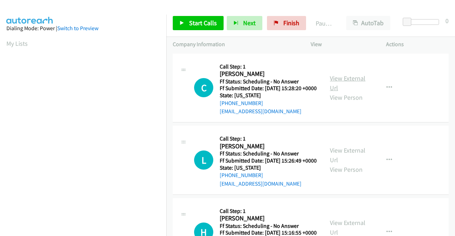
click at [338, 81] on link "View External Url" at bounding box center [348, 83] width 36 height 18
click at [346, 163] on link "View External Url" at bounding box center [348, 155] width 36 height 18
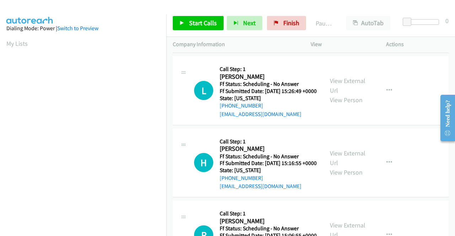
scroll to position [71, 0]
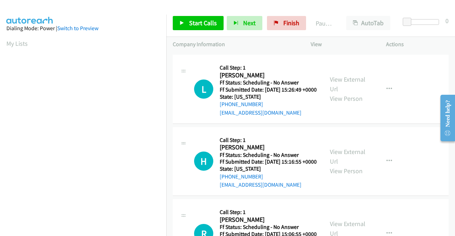
click at [344, 174] on div "View External Url View Person" at bounding box center [348, 161] width 37 height 29
click at [345, 174] on div "View External Url View Person" at bounding box center [348, 161] width 37 height 29
click at [345, 166] on link "View External Url" at bounding box center [348, 157] width 36 height 18
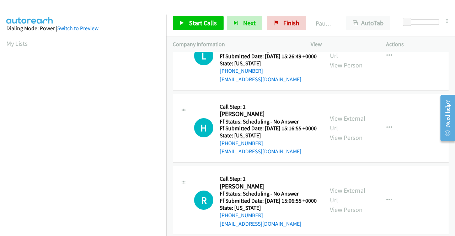
scroll to position [142, 0]
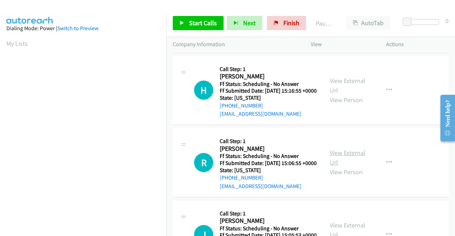
click at [353, 167] on link "View External Url" at bounding box center [348, 158] width 36 height 18
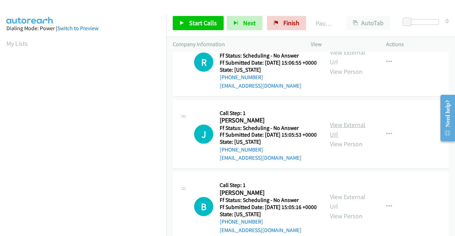
scroll to position [249, 0]
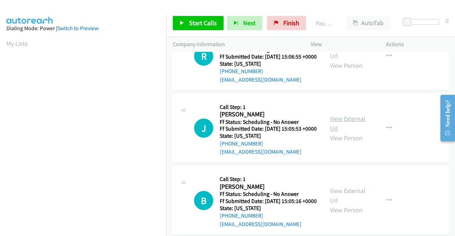
click at [340, 132] on link "View External Url" at bounding box center [348, 124] width 36 height 18
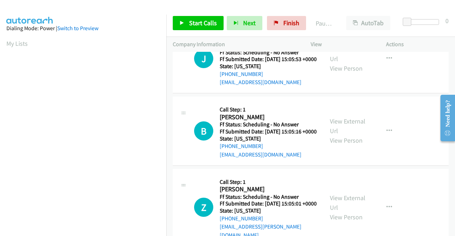
scroll to position [320, 0]
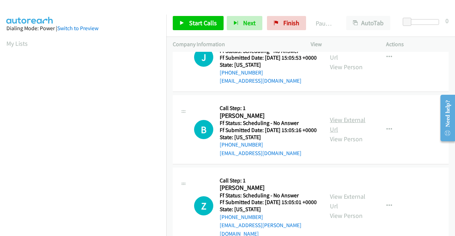
click at [336, 134] on link "View External Url" at bounding box center [348, 125] width 36 height 18
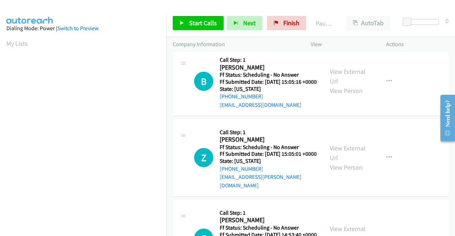
scroll to position [391, 0]
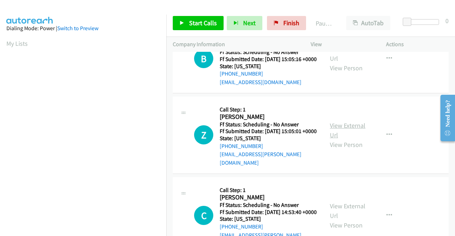
click at [337, 139] on link "View External Url" at bounding box center [348, 130] width 36 height 18
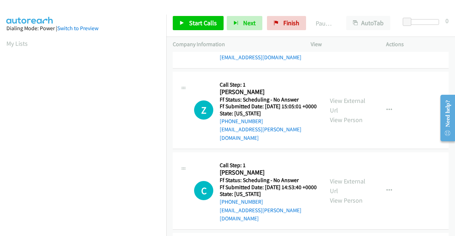
scroll to position [462, 0]
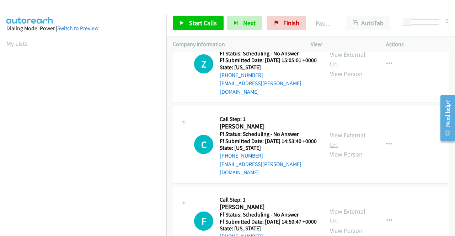
click at [340, 149] on link "View External Url" at bounding box center [348, 140] width 36 height 18
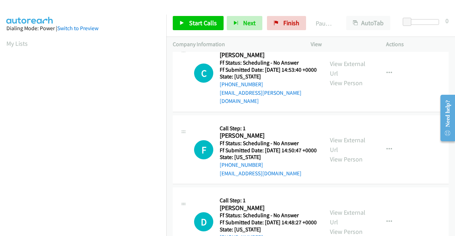
scroll to position [568, 0]
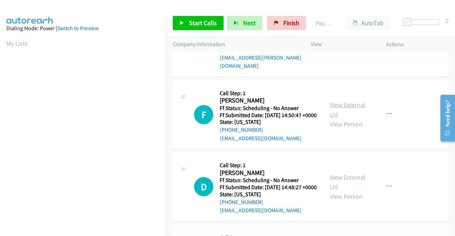
click at [337, 119] on link "View External Url" at bounding box center [348, 110] width 36 height 18
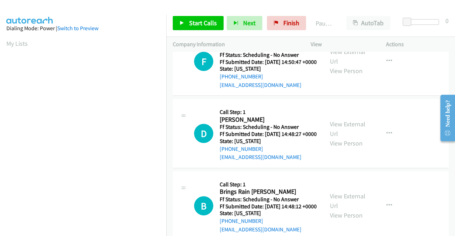
scroll to position [639, 0]
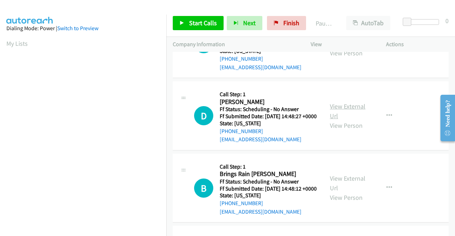
click at [341, 120] on link "View External Url" at bounding box center [348, 111] width 36 height 18
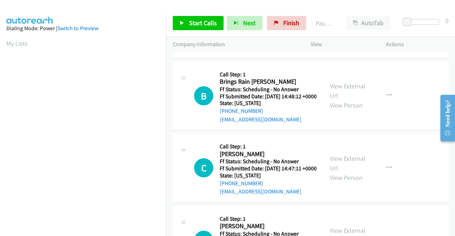
scroll to position [746, 0]
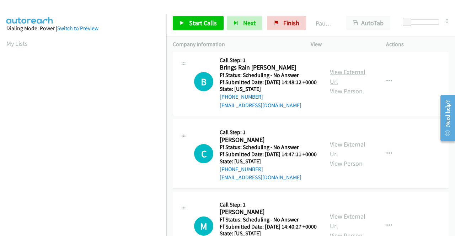
click at [332, 86] on link "View External Url" at bounding box center [348, 77] width 36 height 18
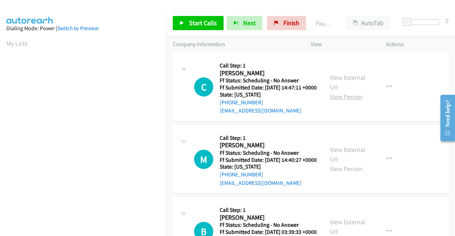
scroll to position [817, 0]
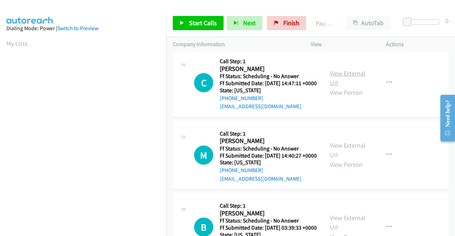
click at [338, 87] on link "View External Url" at bounding box center [348, 78] width 36 height 18
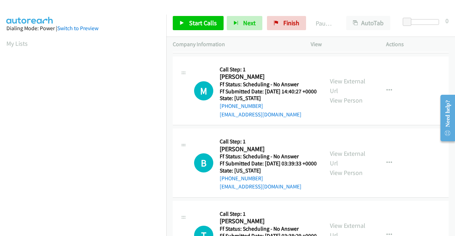
scroll to position [888, 0]
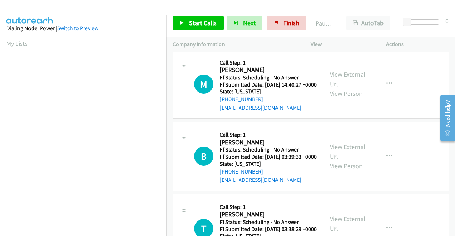
click at [335, 98] on div "View External Url View Person" at bounding box center [348, 84] width 37 height 29
click at [336, 88] on link "View External Url" at bounding box center [348, 79] width 36 height 18
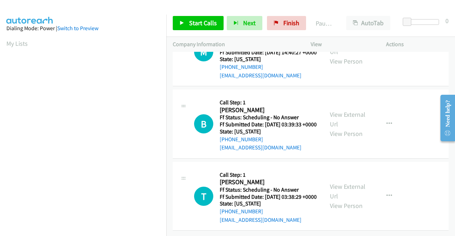
scroll to position [959, 0]
click at [334, 128] on link "View External Url" at bounding box center [348, 119] width 36 height 18
click at [344, 183] on link "View External Url" at bounding box center [348, 192] width 36 height 18
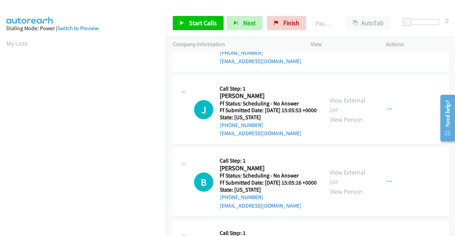
scroll to position [0, 0]
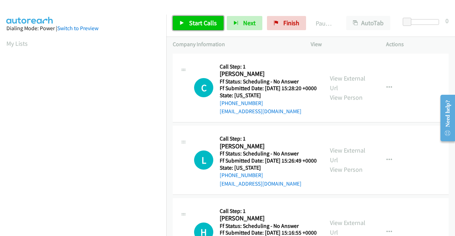
click at [210, 24] on span "Start Calls" at bounding box center [203, 23] width 28 height 8
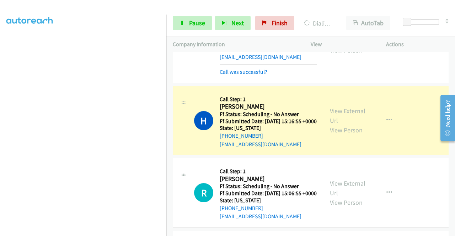
scroll to position [178, 0]
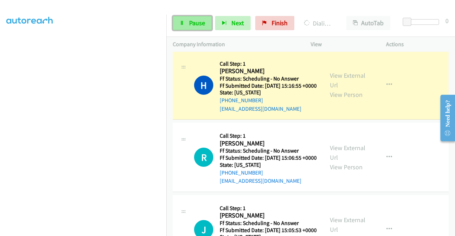
click at [193, 26] on span "Pause" at bounding box center [197, 23] width 16 height 8
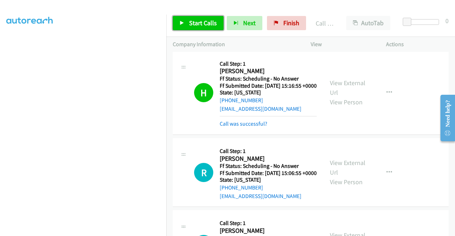
click at [204, 21] on span "Start Calls" at bounding box center [203, 23] width 28 height 8
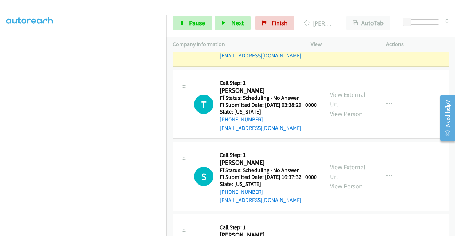
scroll to position [1208, 0]
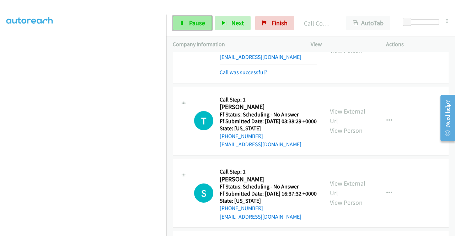
click at [195, 19] on span "Pause" at bounding box center [197, 23] width 16 height 8
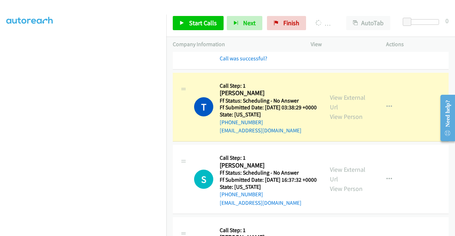
scroll to position [1243, 0]
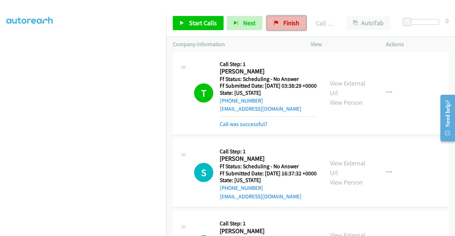
drag, startPoint x: 293, startPoint y: 24, endPoint x: 256, endPoint y: 37, distance: 38.4
click at [293, 24] on span "Finish" at bounding box center [291, 23] width 16 height 8
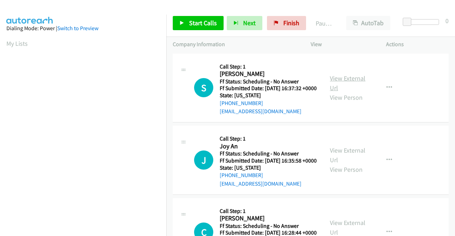
click at [343, 80] on link "View External Url" at bounding box center [348, 83] width 36 height 18
click at [347, 162] on link "View External Url" at bounding box center [348, 155] width 36 height 18
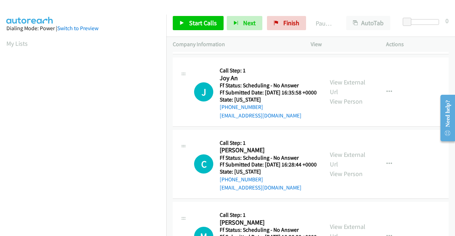
scroll to position [71, 0]
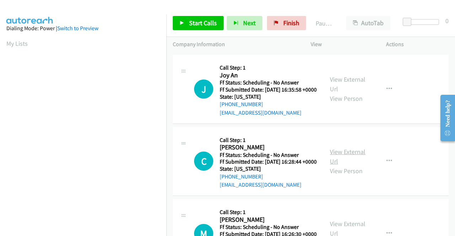
click at [335, 166] on link "View External Url" at bounding box center [348, 157] width 36 height 18
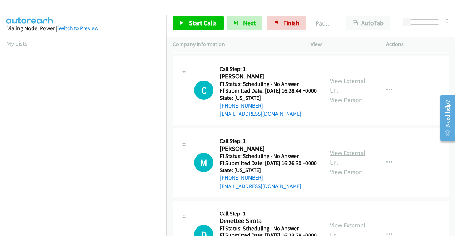
click at [339, 167] on link "View External Url" at bounding box center [348, 158] width 36 height 18
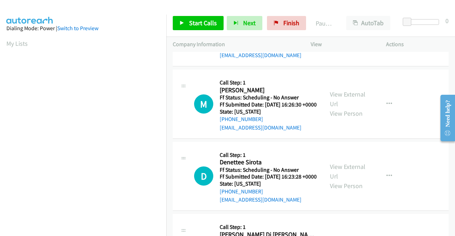
scroll to position [213, 0]
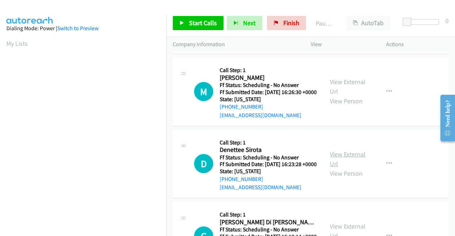
click at [337, 168] on link "View External Url" at bounding box center [348, 159] width 36 height 18
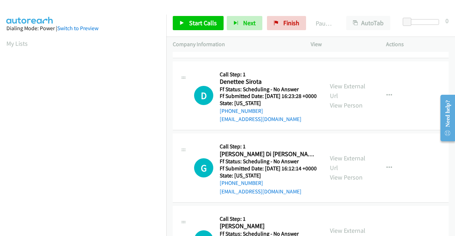
scroll to position [284, 0]
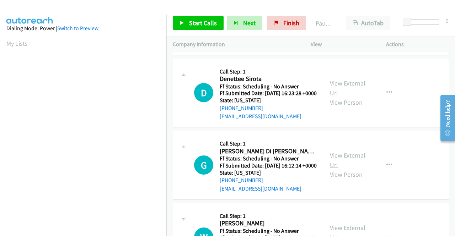
click at [343, 169] on link "View External Url" at bounding box center [348, 160] width 36 height 18
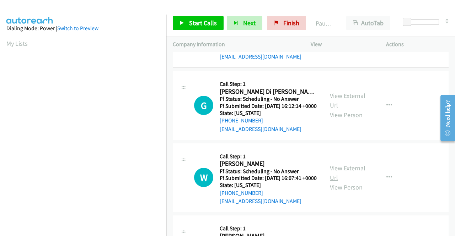
scroll to position [355, 0]
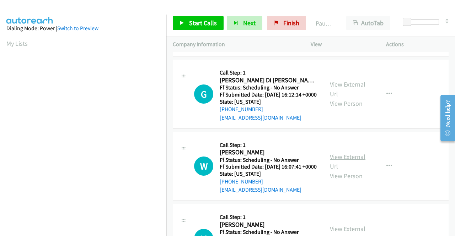
click at [350, 170] on link "View External Url" at bounding box center [348, 162] width 36 height 18
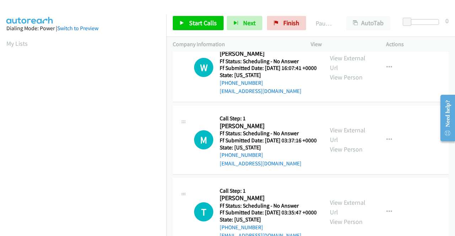
scroll to position [462, 0]
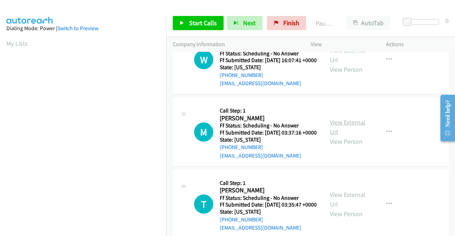
click at [351, 136] on link "View External Url" at bounding box center [348, 127] width 36 height 18
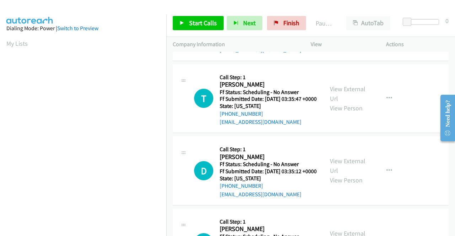
scroll to position [568, 0]
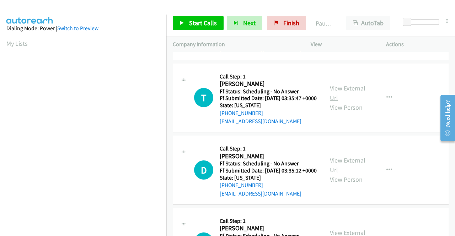
click at [345, 102] on link "View External Url" at bounding box center [348, 93] width 36 height 18
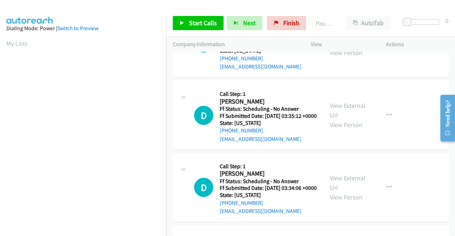
scroll to position [639, 0]
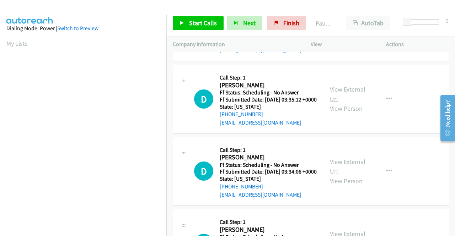
click at [350, 103] on link "View External Url" at bounding box center [348, 94] width 36 height 18
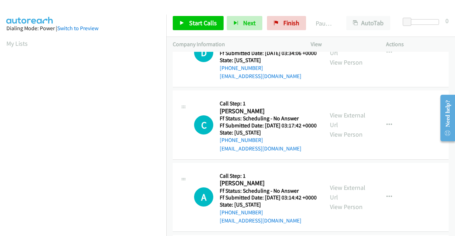
scroll to position [781, 0]
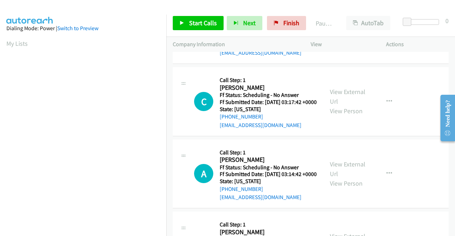
click at [342, 33] on link "View External Url" at bounding box center [348, 25] width 36 height 18
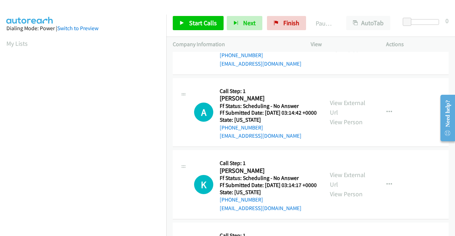
scroll to position [852, 0]
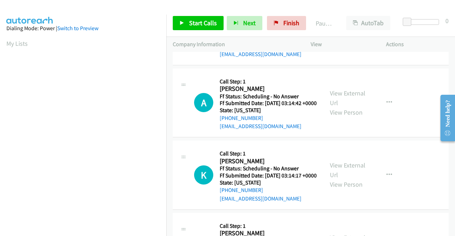
click at [343, 34] on link "View External Url" at bounding box center [348, 26] width 36 height 18
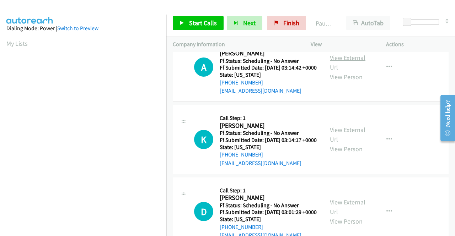
click at [340, 71] on link "View External Url" at bounding box center [348, 63] width 36 height 18
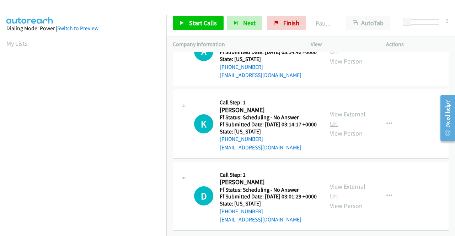
scroll to position [959, 0]
click at [344, 128] on link "View External Url" at bounding box center [348, 119] width 36 height 18
click at [345, 183] on link "View External Url" at bounding box center [348, 192] width 36 height 18
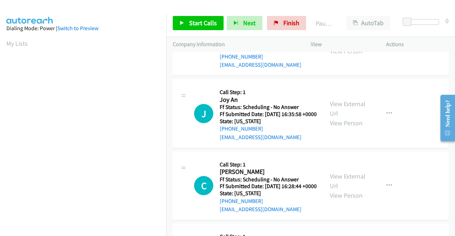
scroll to position [0, 0]
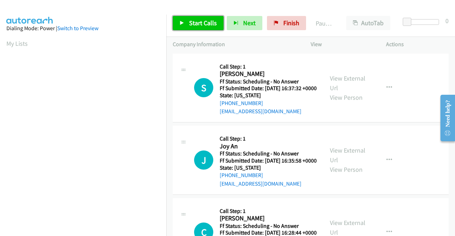
click at [207, 21] on span "Start Calls" at bounding box center [203, 23] width 28 height 8
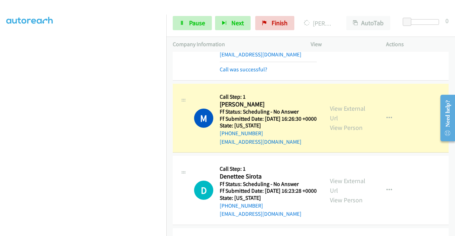
scroll to position [249, 0]
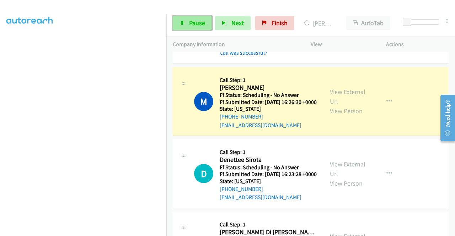
click at [190, 19] on span "Pause" at bounding box center [197, 23] width 16 height 8
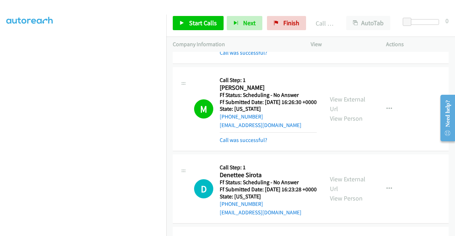
scroll to position [284, 0]
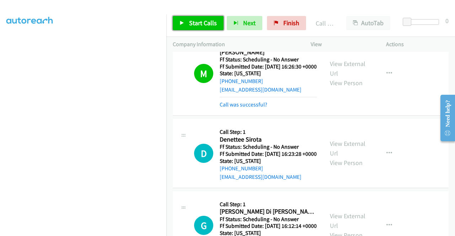
click at [212, 26] on span "Start Calls" at bounding box center [203, 23] width 28 height 8
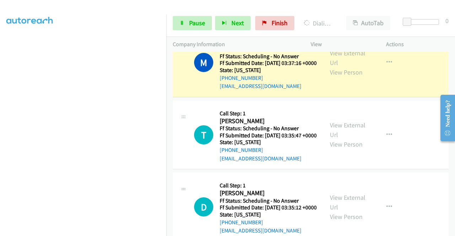
scroll to position [639, 0]
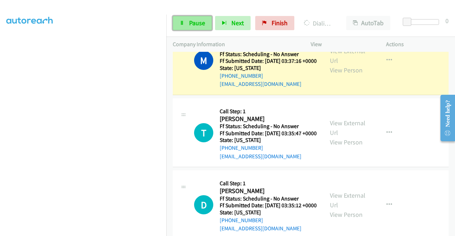
click at [190, 20] on span "Pause" at bounding box center [197, 23] width 16 height 8
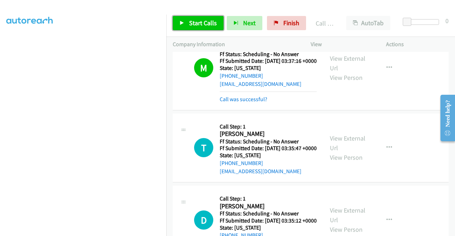
click at [204, 23] on span "Start Calls" at bounding box center [203, 23] width 28 height 8
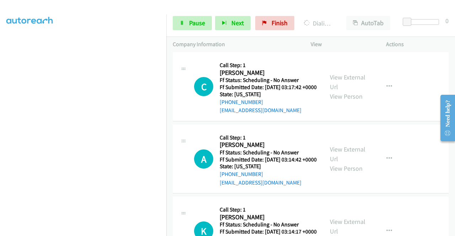
scroll to position [959, 0]
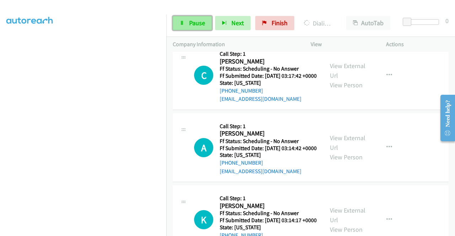
click at [196, 22] on span "Pause" at bounding box center [197, 23] width 16 height 8
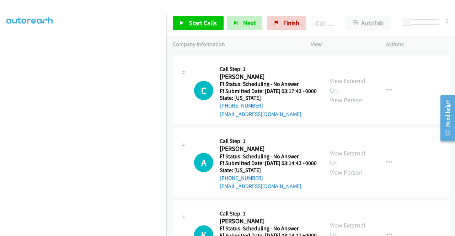
click at [251, 45] on link "Call was successful?" at bounding box center [244, 41] width 48 height 7
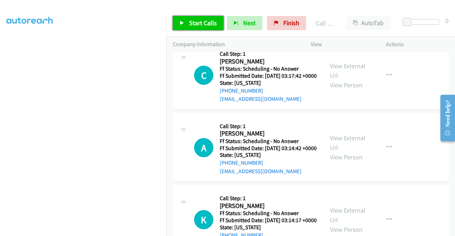
click at [199, 22] on span "Start Calls" at bounding box center [203, 23] width 28 height 8
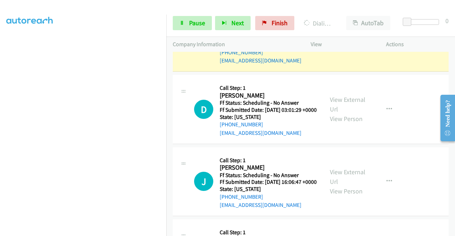
scroll to position [1208, 0]
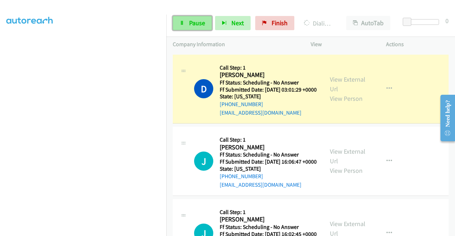
click at [182, 25] on icon at bounding box center [181, 23] width 5 height 5
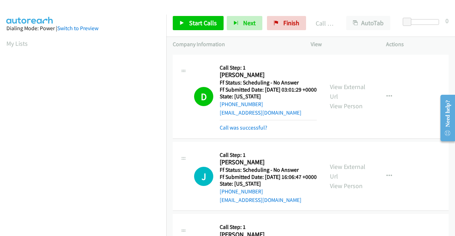
scroll to position [162, 0]
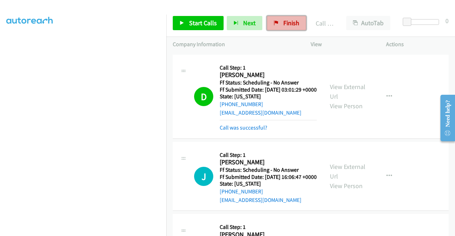
click at [292, 21] on span "Finish" at bounding box center [291, 23] width 16 height 8
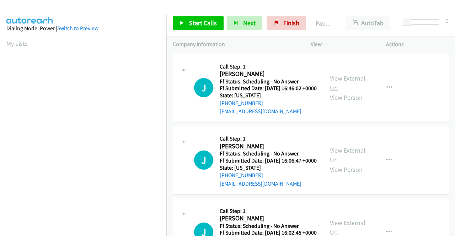
click at [356, 81] on link "View External Url" at bounding box center [348, 83] width 36 height 18
click at [340, 162] on link "View External Url" at bounding box center [348, 155] width 36 height 18
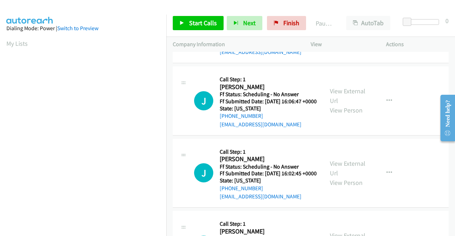
scroll to position [71, 0]
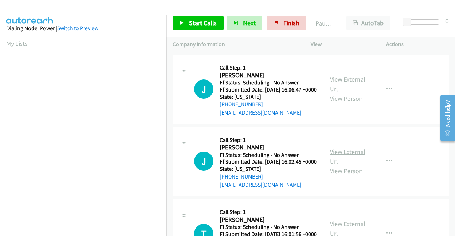
click at [346, 166] on link "View External Url" at bounding box center [348, 157] width 36 height 18
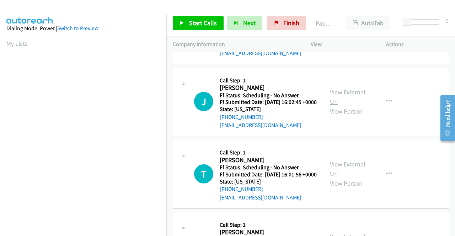
scroll to position [142, 0]
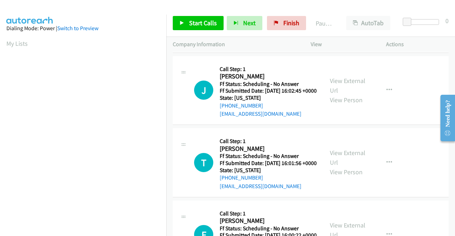
click at [334, 177] on div "View External Url View Person" at bounding box center [348, 162] width 37 height 29
click at [335, 167] on link "View External Url" at bounding box center [348, 158] width 36 height 18
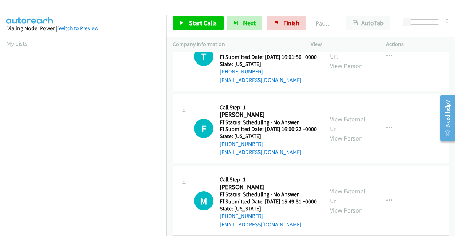
scroll to position [249, 0]
click at [353, 132] on link "View External Url" at bounding box center [348, 124] width 36 height 18
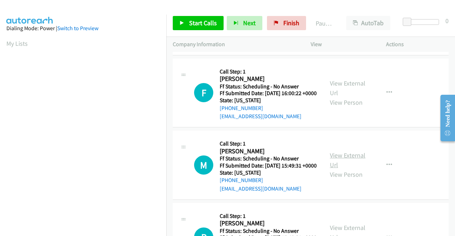
click at [333, 169] on link "View External Url" at bounding box center [348, 160] width 36 height 18
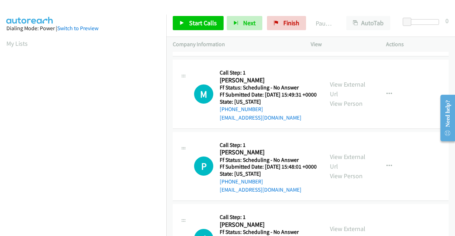
scroll to position [391, 0]
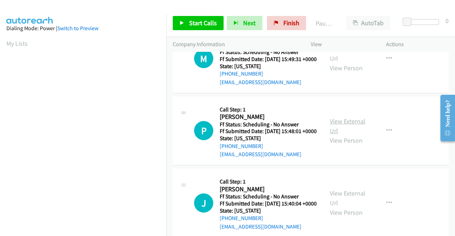
click at [337, 135] on link "View External Url" at bounding box center [348, 126] width 36 height 18
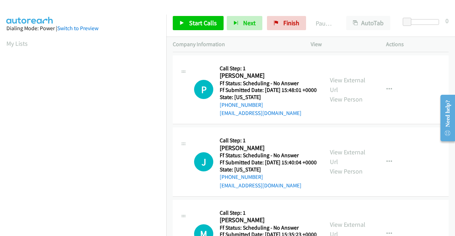
scroll to position [462, 0]
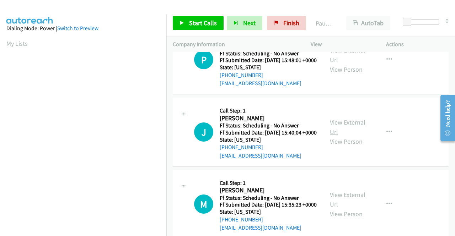
click at [343, 136] on link "View External Url" at bounding box center [348, 127] width 36 height 18
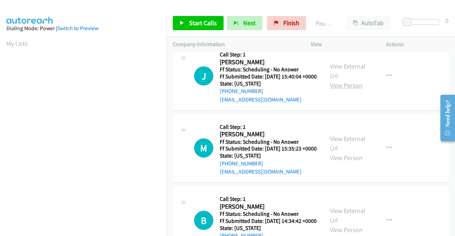
scroll to position [533, 0]
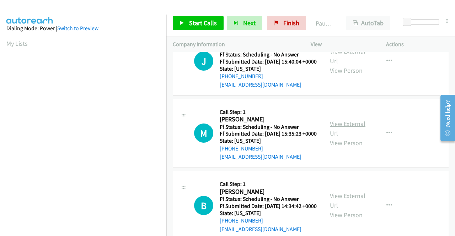
click at [351, 137] on link "View External Url" at bounding box center [348, 129] width 36 height 18
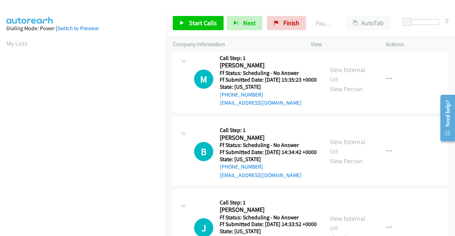
scroll to position [604, 0]
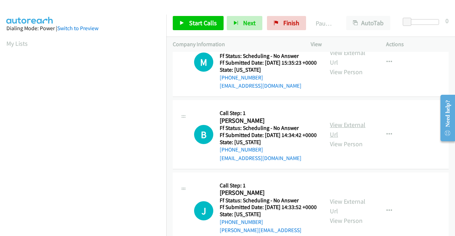
click at [340, 139] on link "View External Url" at bounding box center [348, 130] width 36 height 18
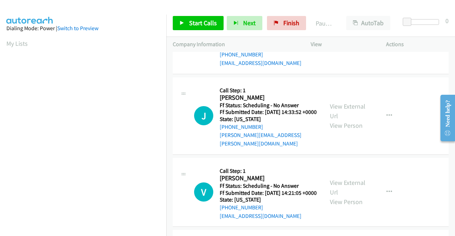
scroll to position [710, 0]
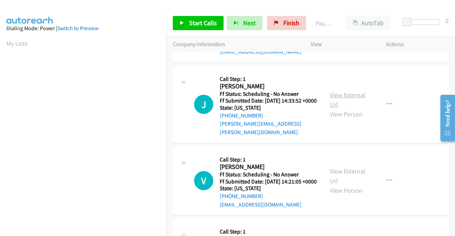
click at [338, 109] on link "View External Url" at bounding box center [348, 100] width 36 height 18
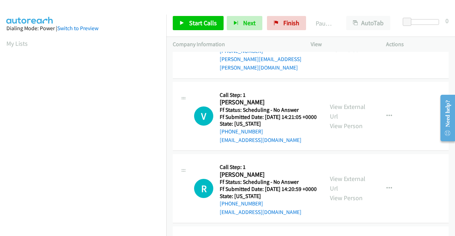
scroll to position [781, 0]
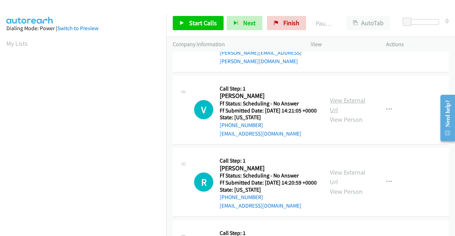
click at [341, 114] on link "View External Url" at bounding box center [348, 105] width 36 height 18
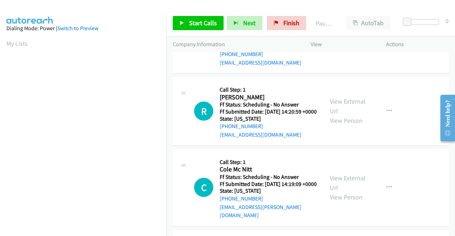
scroll to position [888, 0]
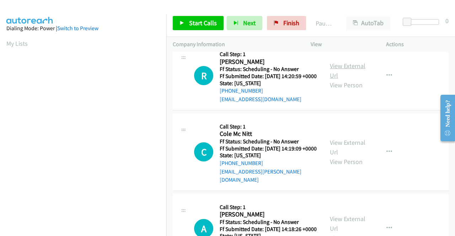
click at [340, 80] on link "View External Url" at bounding box center [348, 71] width 36 height 18
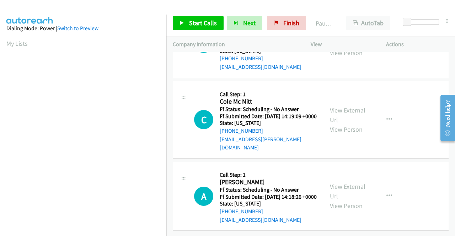
scroll to position [959, 0]
click at [335, 124] on link "View External Url" at bounding box center [348, 115] width 36 height 18
click at [338, 183] on link "View External Url" at bounding box center [348, 192] width 36 height 18
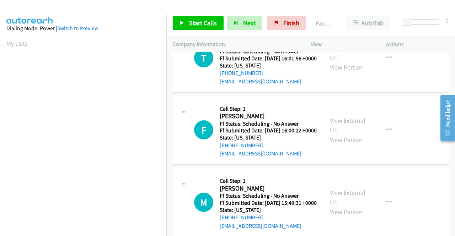
scroll to position [0, 0]
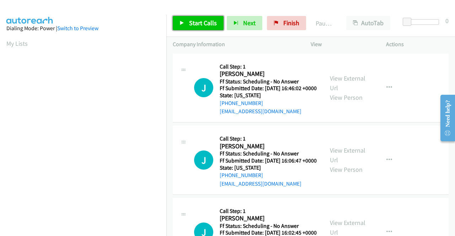
click at [190, 23] on span "Start Calls" at bounding box center [203, 23] width 28 height 8
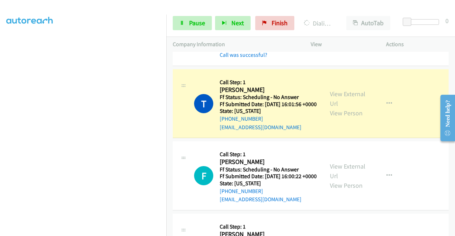
scroll to position [249, 0]
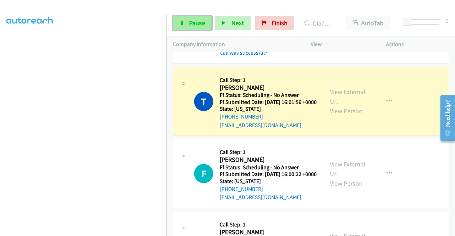
click at [195, 26] on span "Pause" at bounding box center [197, 23] width 16 height 8
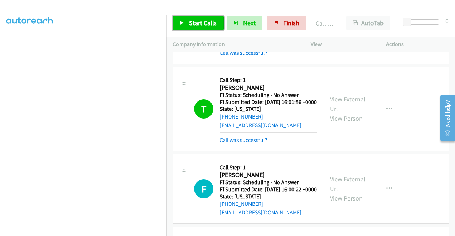
click at [199, 25] on span "Start Calls" at bounding box center [203, 23] width 28 height 8
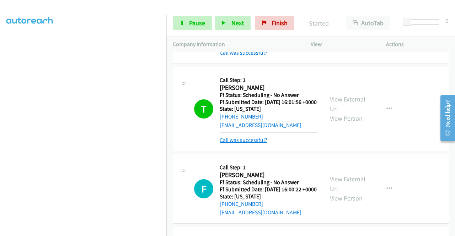
click at [263, 144] on link "Call was successful?" at bounding box center [244, 140] width 48 height 7
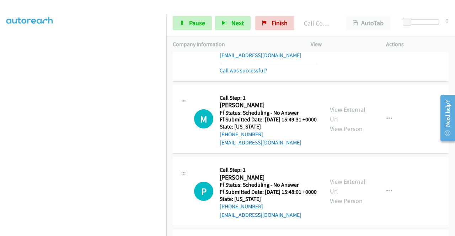
scroll to position [426, 0]
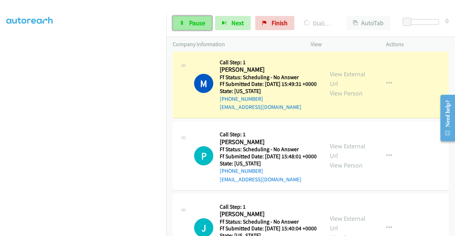
click at [183, 24] on icon at bounding box center [181, 23] width 5 height 5
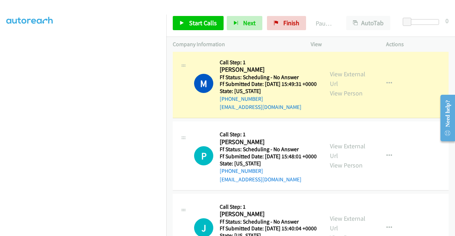
scroll to position [162, 0]
click at [272, 7] on div at bounding box center [224, 13] width 448 height 27
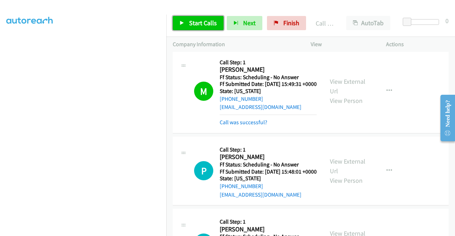
click at [204, 21] on span "Start Calls" at bounding box center [203, 23] width 28 height 8
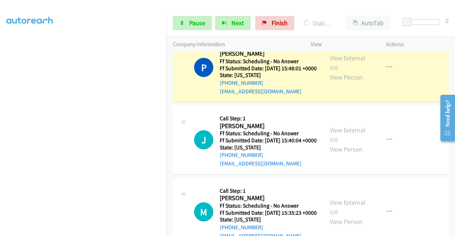
scroll to position [533, 0]
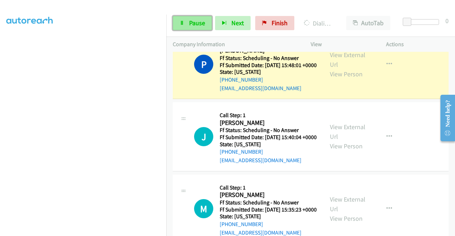
click at [196, 20] on span "Pause" at bounding box center [197, 23] width 16 height 8
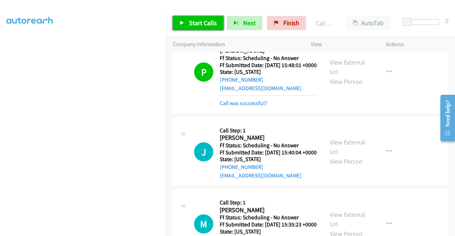
click at [199, 25] on span "Start Calls" at bounding box center [203, 23] width 28 height 8
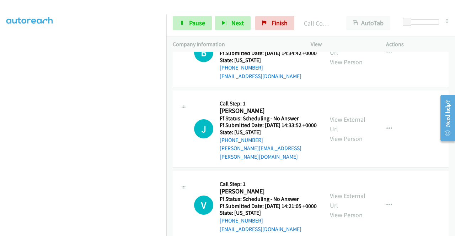
scroll to position [817, 0]
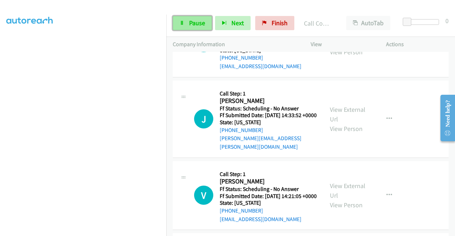
click at [202, 19] on span "Pause" at bounding box center [197, 23] width 16 height 8
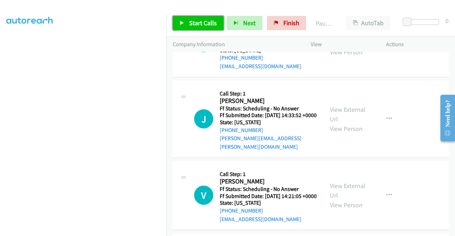
click at [202, 19] on span "Start Calls" at bounding box center [203, 23] width 28 height 8
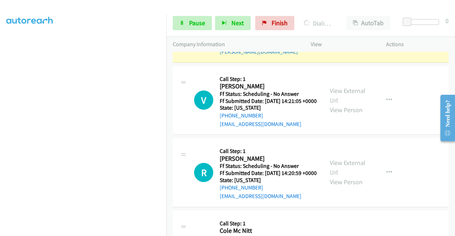
scroll to position [924, 0]
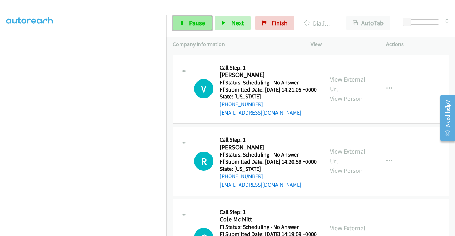
click at [184, 25] on icon at bounding box center [181, 23] width 5 height 5
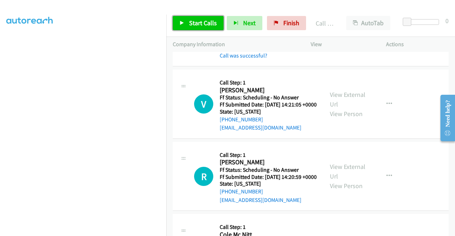
click at [212, 25] on span "Start Calls" at bounding box center [203, 23] width 28 height 8
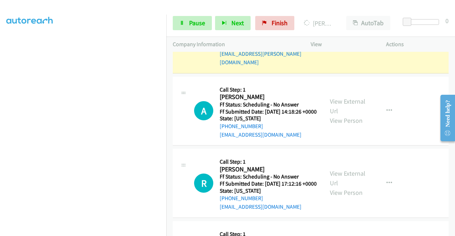
scroll to position [162, 0]
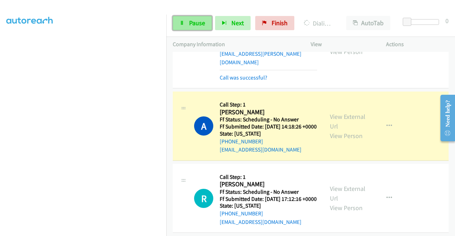
click at [189, 23] on span "Pause" at bounding box center [197, 23] width 16 height 8
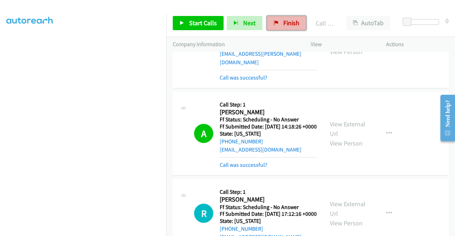
click at [283, 21] on span "Finish" at bounding box center [291, 23] width 16 height 8
